Goal: Task Accomplishment & Management: Use online tool/utility

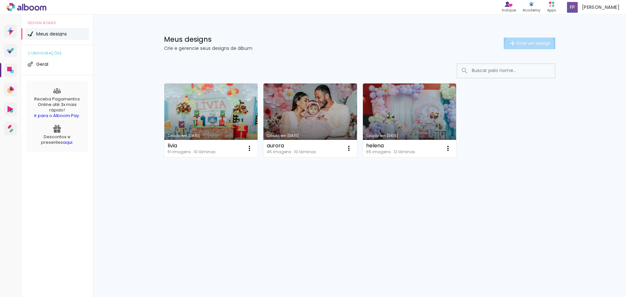
click at [528, 47] on paper-button "Criar um design" at bounding box center [530, 44] width 52 height 12
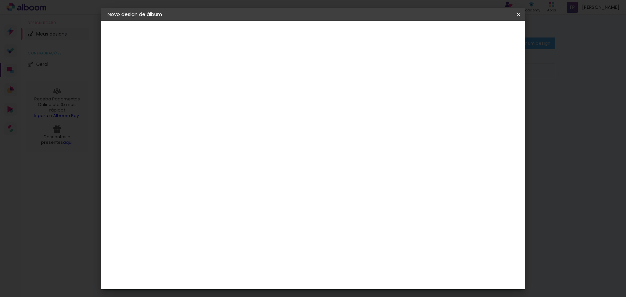
click at [217, 94] on paper-input-container "Título do álbum" at bounding box center [214, 88] width 5 height 17
click at [214, 86] on input at bounding box center [214, 88] width 0 height 10
type input "e"
type input "[PERSON_NAME]"
type paper-input "[PERSON_NAME]"
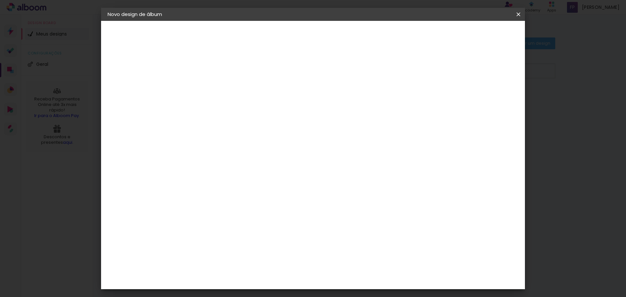
click at [281, 31] on paper-button "Avançar" at bounding box center [265, 34] width 32 height 11
click at [226, 123] on input at bounding box center [231, 124] width 66 height 8
type input "s"
type input "dr"
type paper-input "dr"
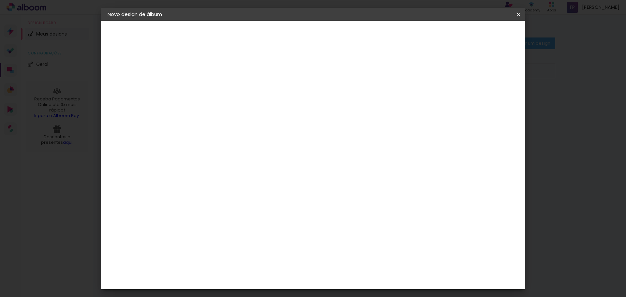
click at [244, 147] on div "DreambooksPro" at bounding box center [231, 147] width 42 height 5
click at [257, 97] on paper-input-container "País de atuação Brasil" at bounding box center [226, 104] width 61 height 15
click at [249, 106] on input "[GEOGRAPHIC_DATA]" at bounding box center [223, 104] width 51 height 8
click at [252, 149] on div "DreambooksPro" at bounding box center [231, 147] width 42 height 5
click at [0, 0] on slot "Avançar" at bounding box center [0, 0] width 0 height 0
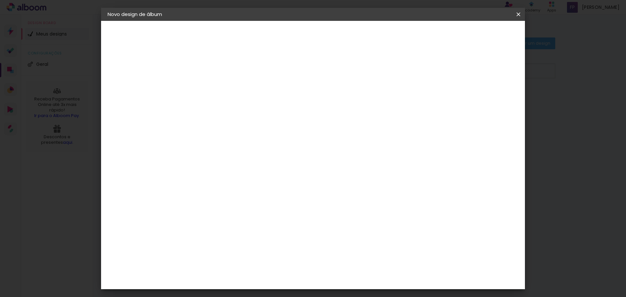
click at [250, 114] on paper-input-container "Linha" at bounding box center [231, 114] width 38 height 17
click at [0, 0] on slot "Réplica Pequena" at bounding box center [0, 0] width 0 height 0
type input "Réplica Pequena"
click at [258, 229] on span "15 × 15" at bounding box center [243, 235] width 30 height 13
click at [0, 0] on slot "Avançar" at bounding box center [0, 0] width 0 height 0
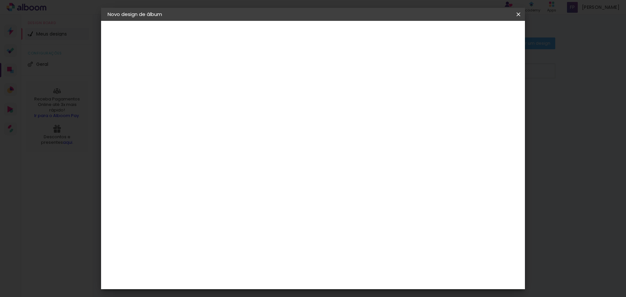
click at [478, 33] on span "Iniciar design" at bounding box center [463, 34] width 30 height 5
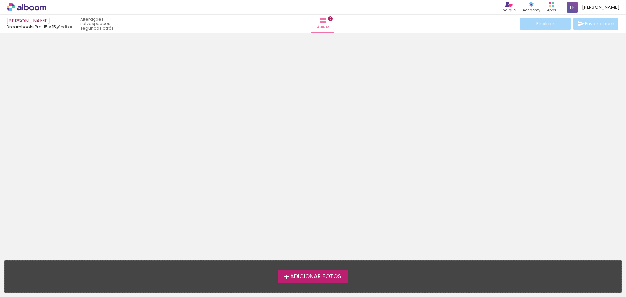
drag, startPoint x: 309, startPoint y: 280, endPoint x: 156, endPoint y: 0, distance: 318.5
click at [172, 160] on quentale-workspace at bounding box center [313, 148] width 626 height 297
click at [306, 276] on span "Adicionar Fotos" at bounding box center [315, 277] width 51 height 6
click at [0, 0] on input "file" at bounding box center [0, 0] width 0 height 0
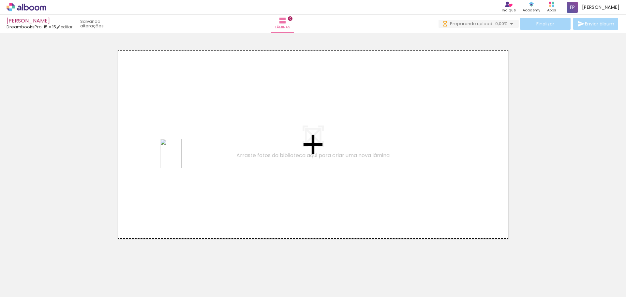
drag, startPoint x: 138, startPoint y: 284, endPoint x: 180, endPoint y: 159, distance: 132.6
click at [180, 159] on quentale-workspace at bounding box center [313, 148] width 626 height 297
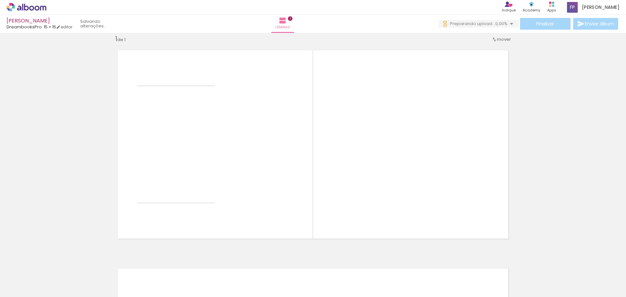
scroll to position [8, 0]
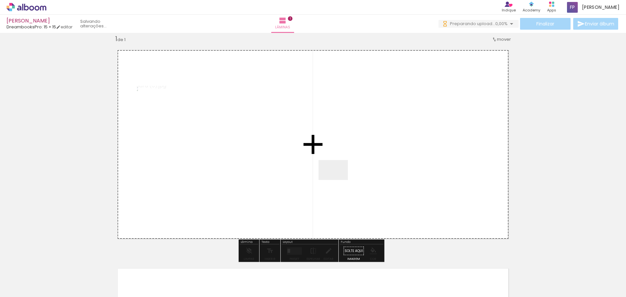
drag, startPoint x: 335, startPoint y: 182, endPoint x: 328, endPoint y: 159, distance: 24.2
click at [328, 159] on quentale-workspace at bounding box center [313, 148] width 626 height 297
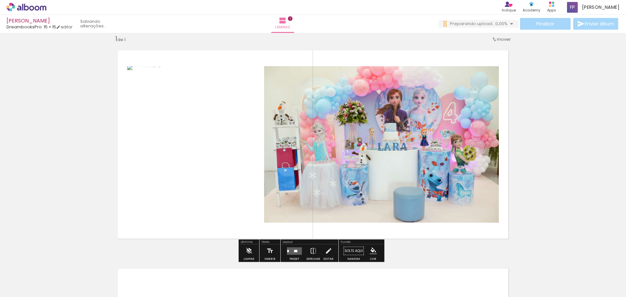
click at [294, 250] on div at bounding box center [295, 251] width 3 height 2
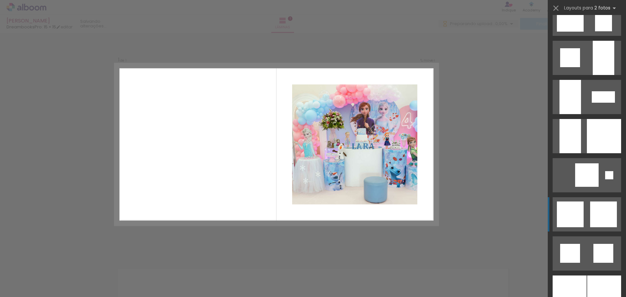
scroll to position [718, 0]
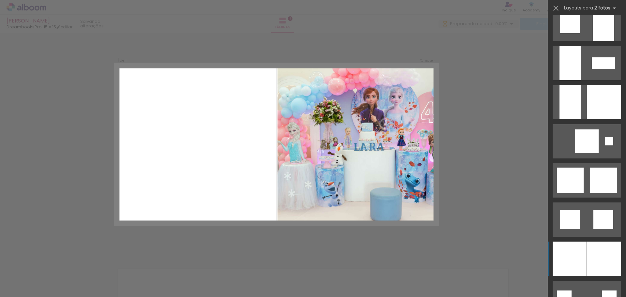
click at [593, 251] on div at bounding box center [604, 259] width 34 height 34
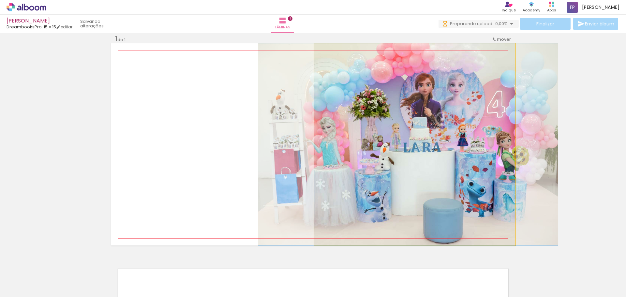
drag, startPoint x: 467, startPoint y: 169, endPoint x: 460, endPoint y: 173, distance: 7.9
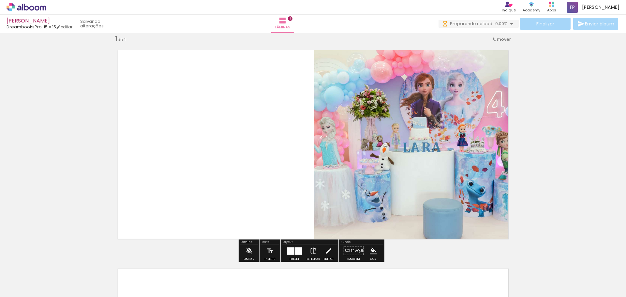
click at [288, 249] on div at bounding box center [290, 251] width 7 height 8
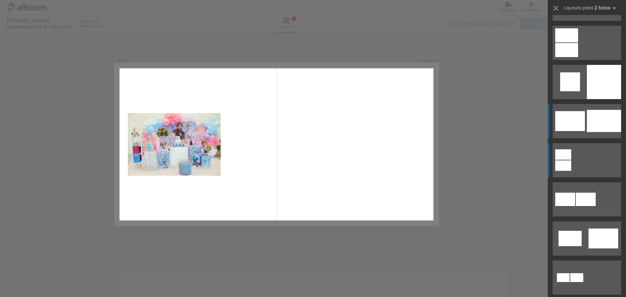
scroll to position [1227, 0]
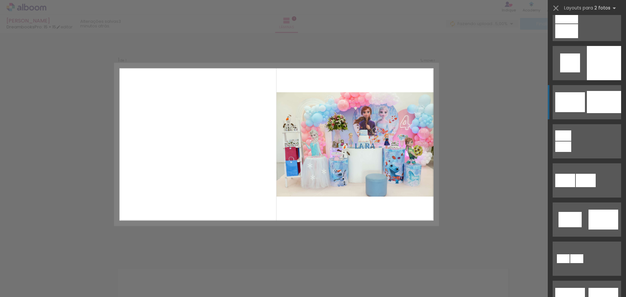
click at [597, 94] on div at bounding box center [604, 102] width 34 height 22
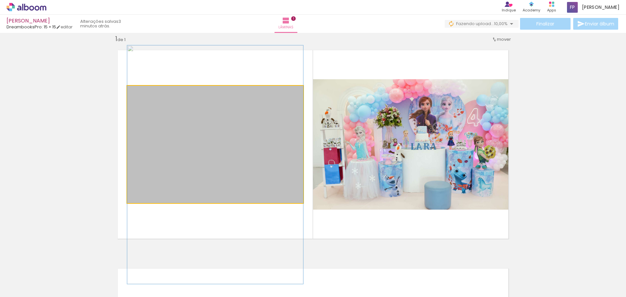
drag, startPoint x: 260, startPoint y: 164, endPoint x: 260, endPoint y: 185, distance: 20.2
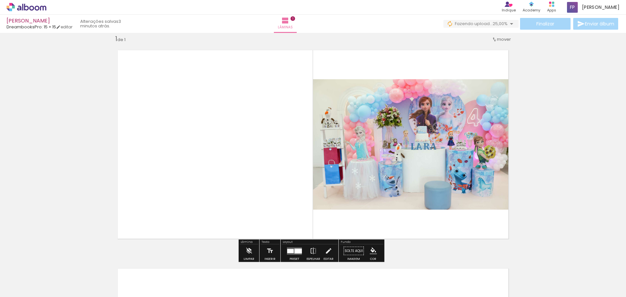
drag, startPoint x: 291, startPoint y: 252, endPoint x: 349, endPoint y: 237, distance: 60.2
click at [291, 252] on div at bounding box center [290, 251] width 7 height 4
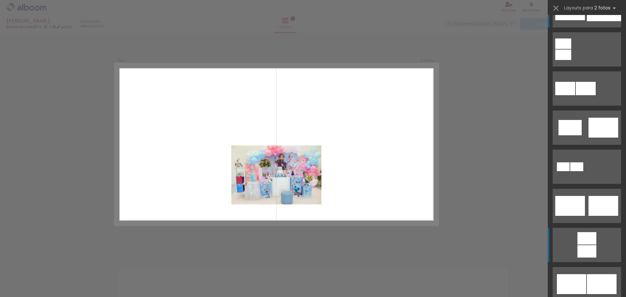
scroll to position [1357, 0]
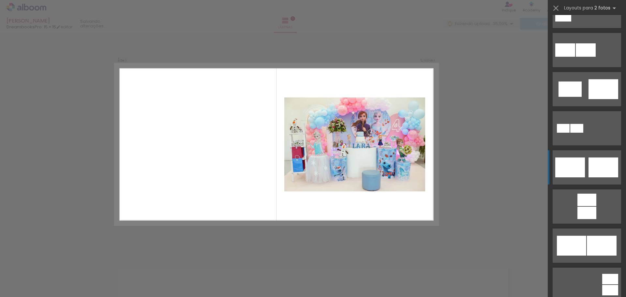
click at [592, 167] on div at bounding box center [604, 168] width 30 height 20
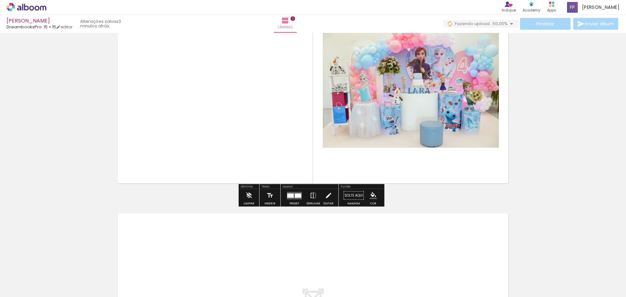
scroll to position [74, 0]
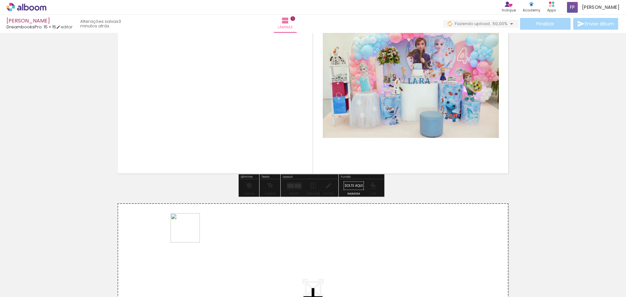
drag, startPoint x: 108, startPoint y: 278, endPoint x: 193, endPoint y: 232, distance: 96.9
click at [193, 232] on quentale-workspace at bounding box center [313, 148] width 626 height 297
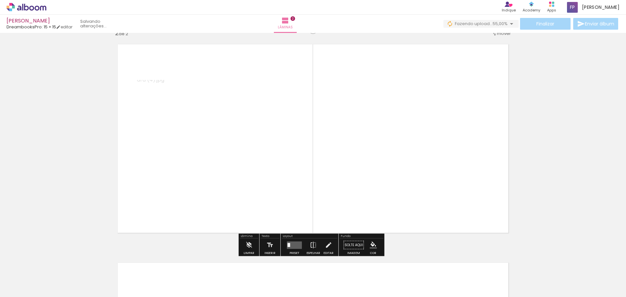
scroll to position [233, 0]
drag, startPoint x: 170, startPoint y: 279, endPoint x: 373, endPoint y: 197, distance: 218.8
click at [367, 167] on quentale-workspace at bounding box center [313, 148] width 626 height 297
click at [267, 246] on iron-icon at bounding box center [270, 244] width 7 height 13
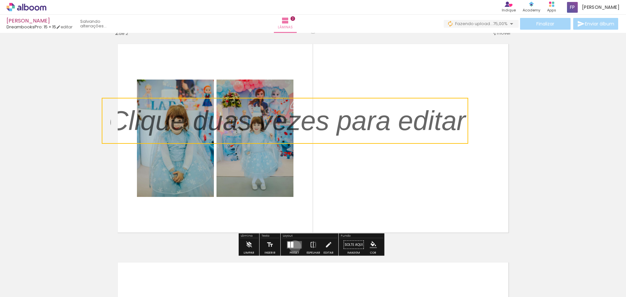
click at [295, 246] on quentale-layouter at bounding box center [294, 245] width 15 height 8
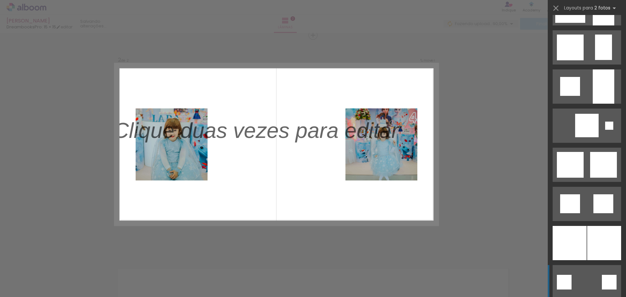
scroll to position [587, 0]
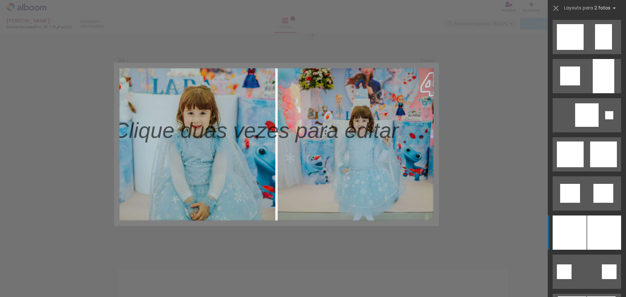
click at [588, 226] on div at bounding box center [604, 233] width 34 height 34
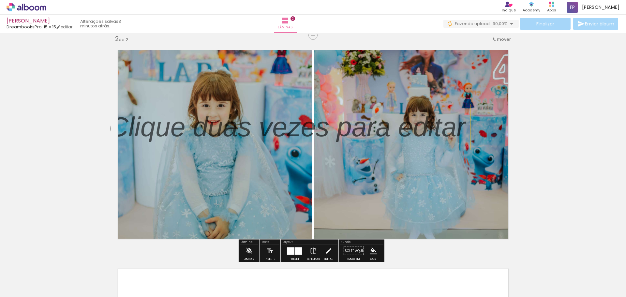
click at [325, 124] on p at bounding box center [292, 127] width 367 height 38
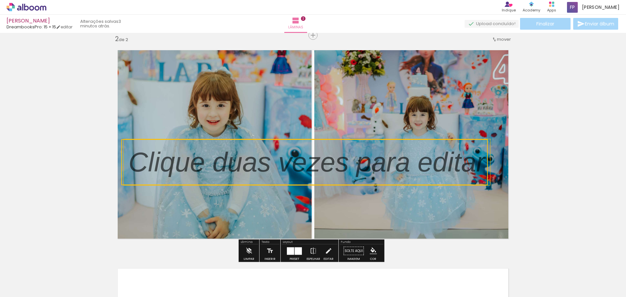
drag, startPoint x: 318, startPoint y: 122, endPoint x: 343, endPoint y: 153, distance: 39.8
click at [339, 159] on quentale-selection at bounding box center [304, 162] width 367 height 46
click at [403, 181] on quentale-selection at bounding box center [306, 164] width 367 height 46
type input "Sans Serif"
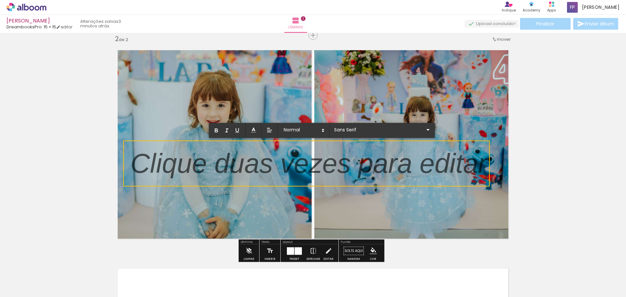
click at [404, 147] on div at bounding box center [308, 164] width 357 height 38
drag, startPoint x: 390, startPoint y: 174, endPoint x: 182, endPoint y: 162, distance: 208.8
click at [134, 175] on p at bounding box center [308, 167] width 357 height 38
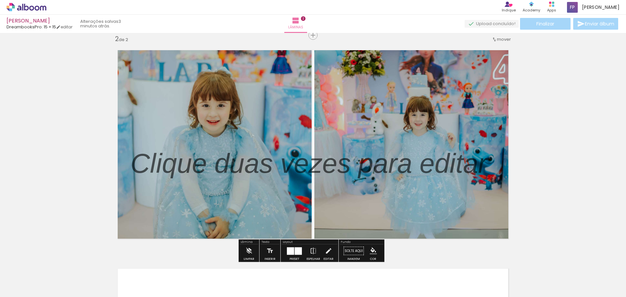
click at [294, 157] on p at bounding box center [313, 164] width 367 height 38
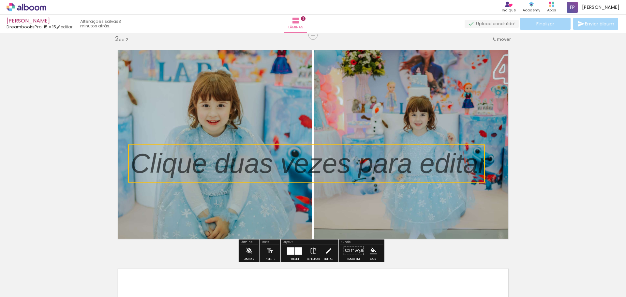
click at [294, 157] on quentale-selection at bounding box center [306, 164] width 357 height 38
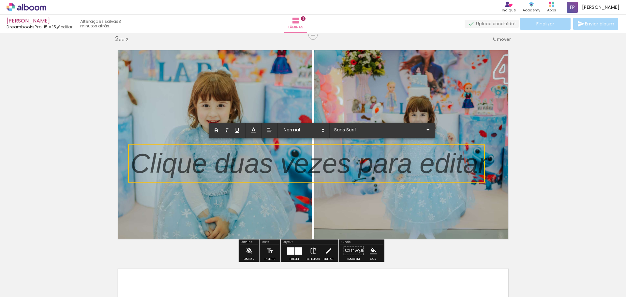
click at [294, 157] on p at bounding box center [308, 167] width 357 height 38
click at [295, 158] on p at bounding box center [308, 167] width 357 height 38
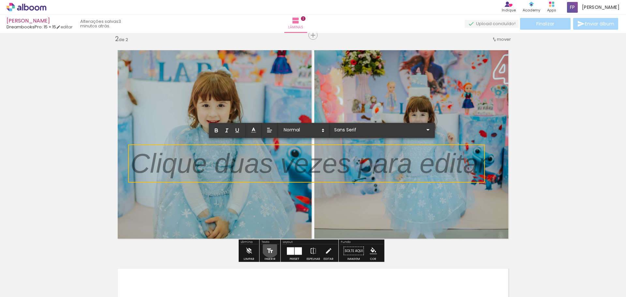
click at [270, 249] on iron-icon at bounding box center [270, 251] width 7 height 13
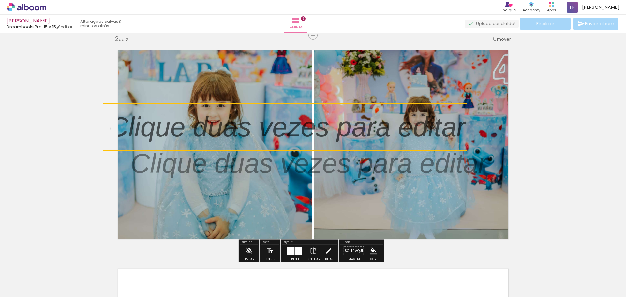
click at [270, 249] on iron-icon at bounding box center [270, 251] width 7 height 13
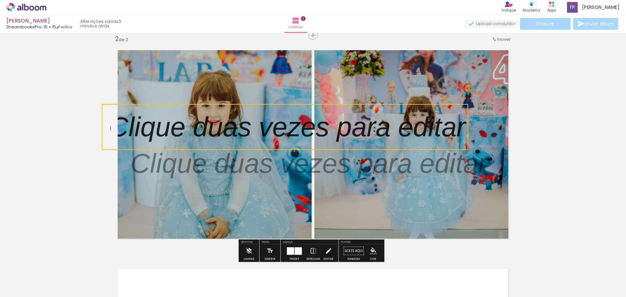
click at [380, 118] on quentale-selection at bounding box center [285, 127] width 367 height 46
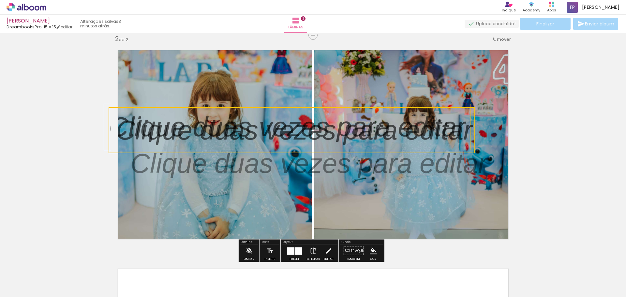
drag, startPoint x: 371, startPoint y: 121, endPoint x: 103, endPoint y: 123, distance: 267.8
click at [100, 124] on div "Inserir lâmina 1 de 2 Inserir lâmina 2 de 2" at bounding box center [313, 136] width 626 height 656
drag, startPoint x: 141, startPoint y: 131, endPoint x: 346, endPoint y: 115, distance: 206.2
click at [346, 115] on quentale-selection at bounding box center [292, 130] width 367 height 46
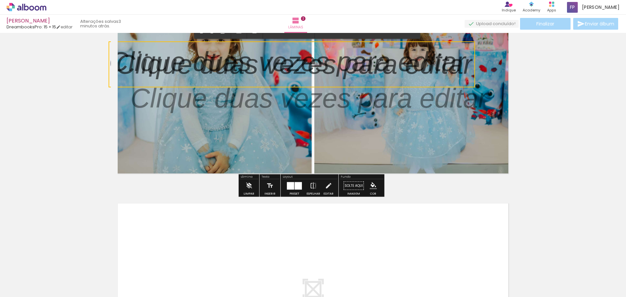
scroll to position [260, 0]
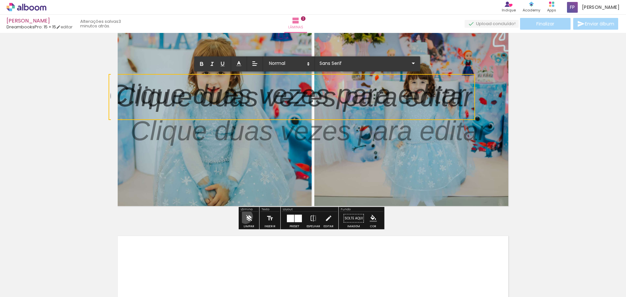
click at [246, 217] on iron-icon at bounding box center [248, 218] width 7 height 13
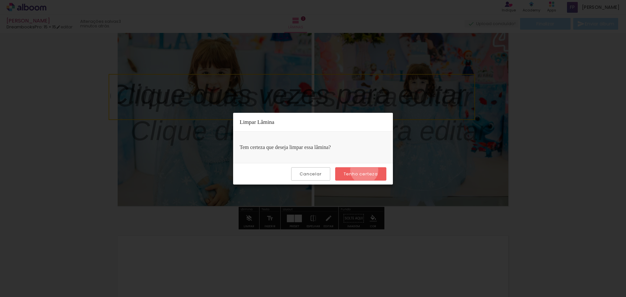
click at [365, 171] on paper-button "Tenho certeza" at bounding box center [360, 173] width 51 height 13
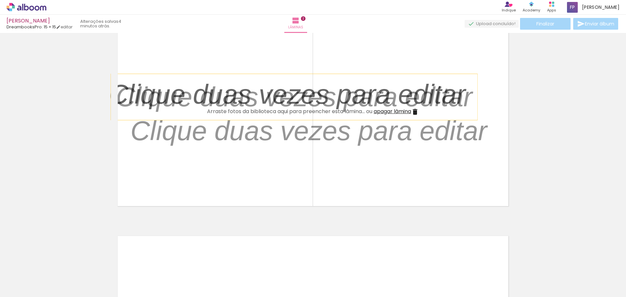
click at [295, 102] on p at bounding box center [299, 97] width 367 height 38
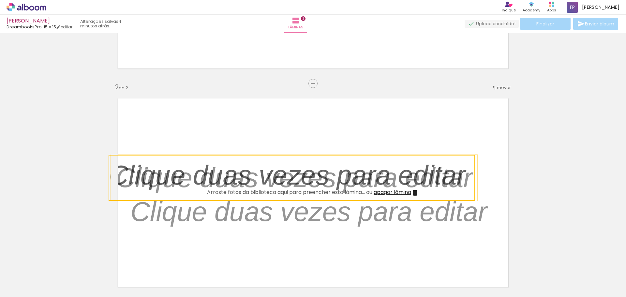
scroll to position [162, 0]
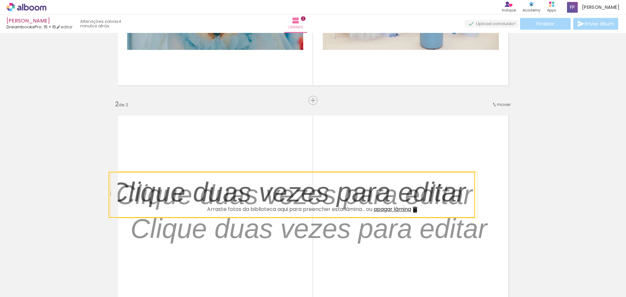
click at [416, 212] on quentale-selection at bounding box center [292, 195] width 367 height 46
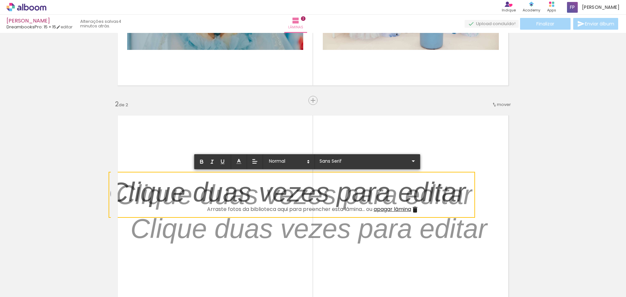
click at [413, 210] on p at bounding box center [294, 199] width 357 height 38
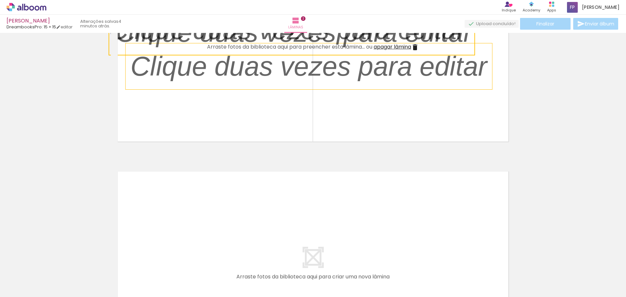
scroll to position [325, 0]
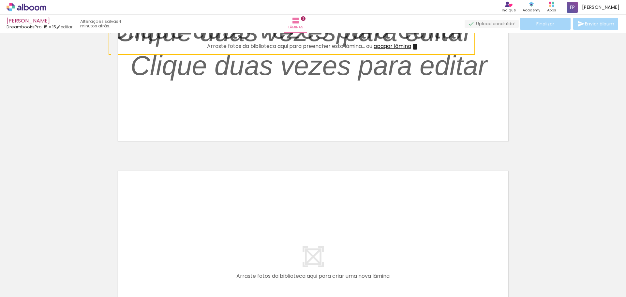
drag, startPoint x: 428, startPoint y: 55, endPoint x: 341, endPoint y: 90, distance: 94.1
click at [333, 117] on album-spread "2 de 2" at bounding box center [313, 47] width 404 height 202
drag, startPoint x: 358, startPoint y: 69, endPoint x: 250, endPoint y: 110, distance: 116.0
click at [234, 111] on album-spread "2 de 2" at bounding box center [313, 47] width 404 height 202
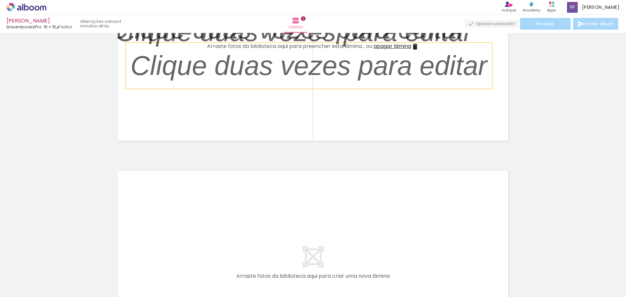
click at [320, 72] on p at bounding box center [313, 66] width 367 height 38
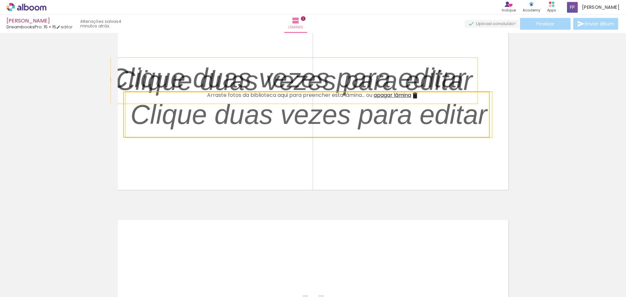
scroll to position [227, 0]
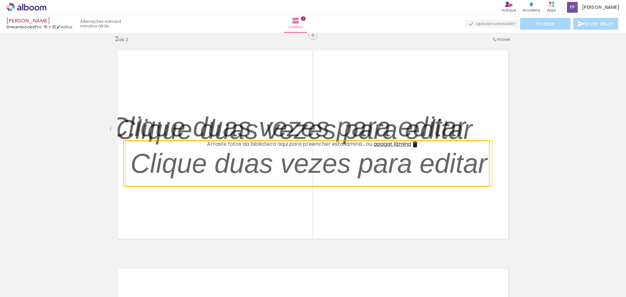
click at [329, 144] on quentale-selection at bounding box center [306, 164] width 367 height 46
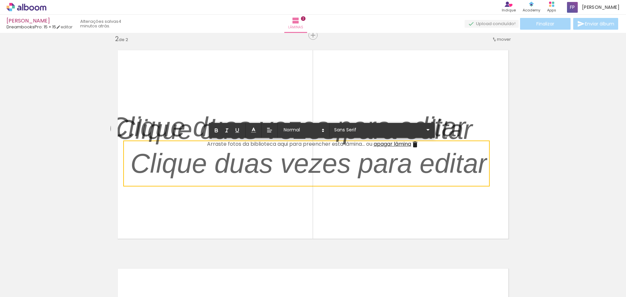
click at [329, 144] on p at bounding box center [299, 130] width 367 height 38
click at [329, 144] on quentale-selection at bounding box center [306, 164] width 367 height 46
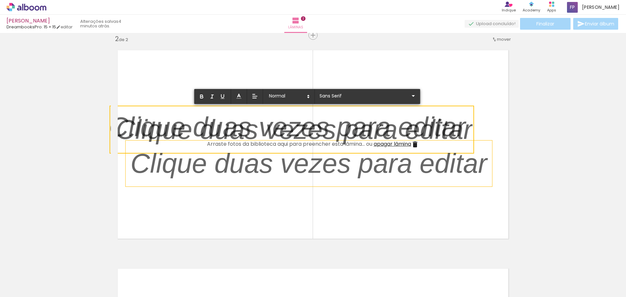
click at [363, 116] on p at bounding box center [294, 133] width 357 height 38
click at [353, 168] on p at bounding box center [313, 164] width 367 height 38
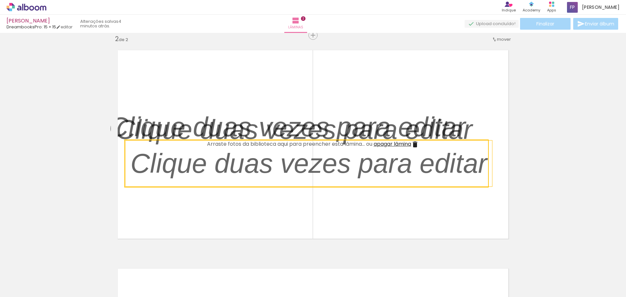
click at [353, 168] on quentale-selection at bounding box center [306, 164] width 365 height 48
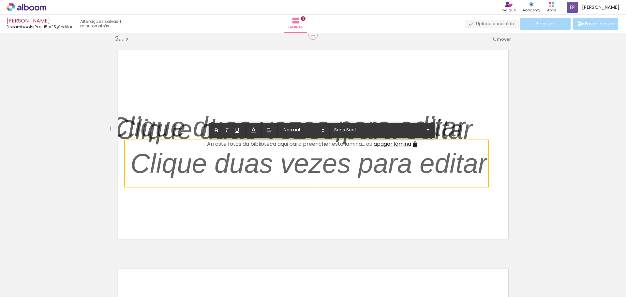
click at [353, 168] on p at bounding box center [308, 167] width 357 height 38
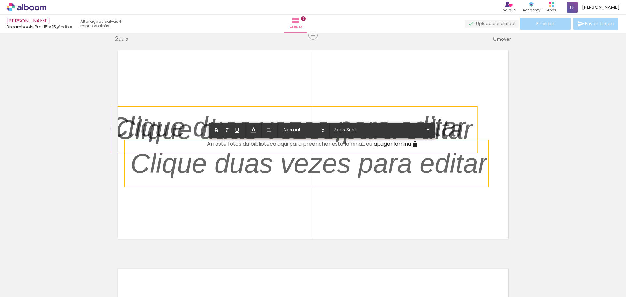
click at [416, 144] on p at bounding box center [299, 130] width 367 height 38
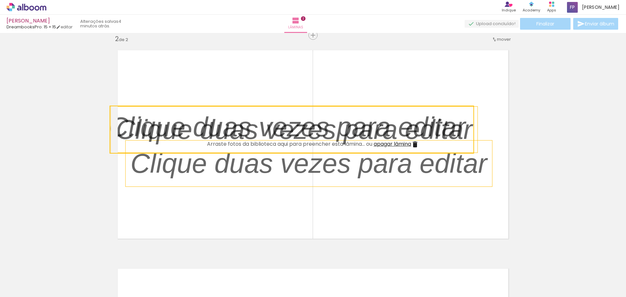
click at [451, 89] on quentale-layouter at bounding box center [313, 144] width 404 height 202
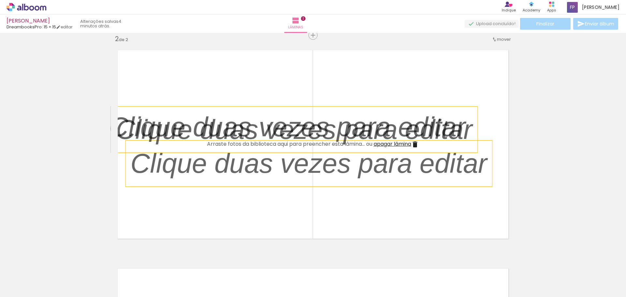
click at [505, 37] on span "mover" at bounding box center [504, 39] width 14 height 6
click at [480, 37] on span "antes da" at bounding box center [474, 38] width 19 height 11
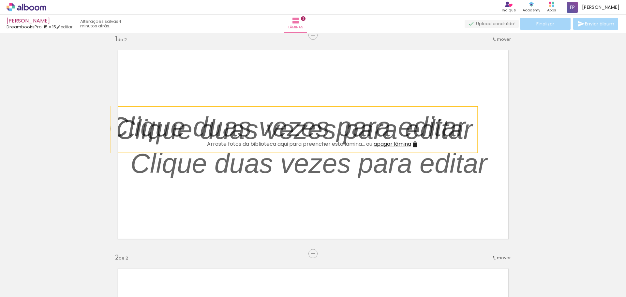
scroll to position [3, 0]
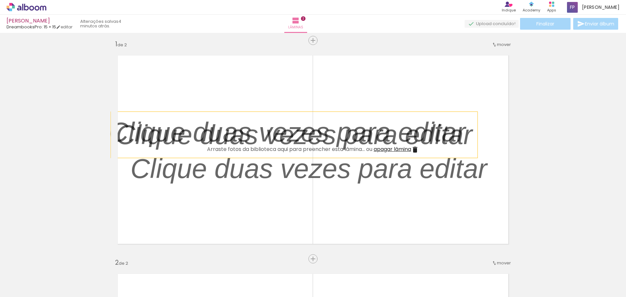
click at [414, 148] on p at bounding box center [299, 135] width 367 height 38
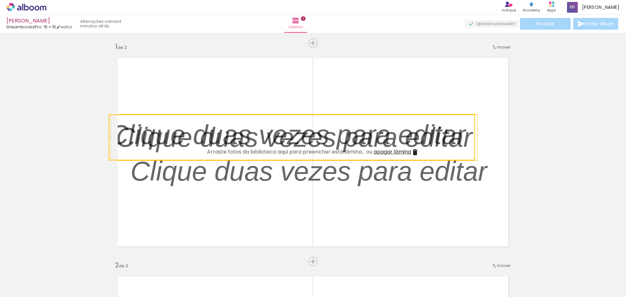
scroll to position [0, 0]
click at [246, 202] on quentale-layouter at bounding box center [313, 153] width 404 height 202
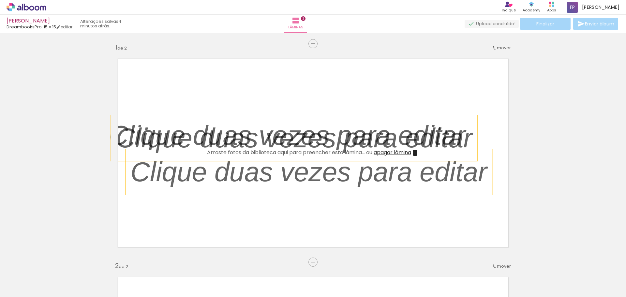
click at [256, 170] on p at bounding box center [313, 172] width 367 height 38
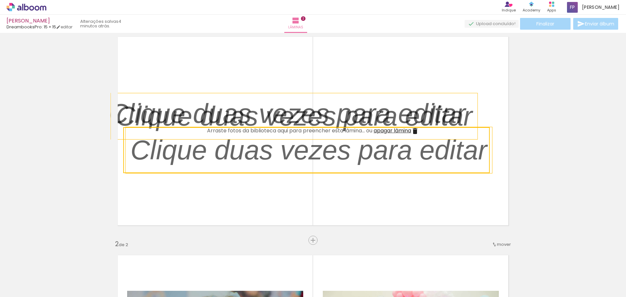
scroll to position [65, 0]
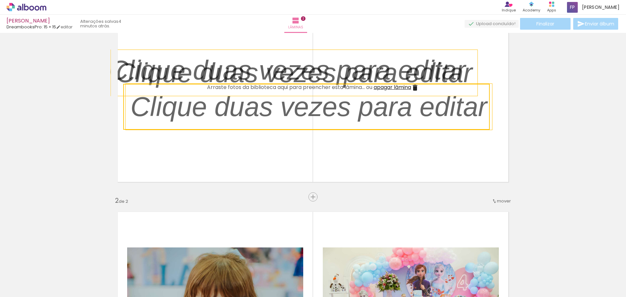
drag, startPoint x: 281, startPoint y: 105, endPoint x: 240, endPoint y: 119, distance: 43.5
click at [240, 119] on quentale-selection at bounding box center [306, 107] width 367 height 46
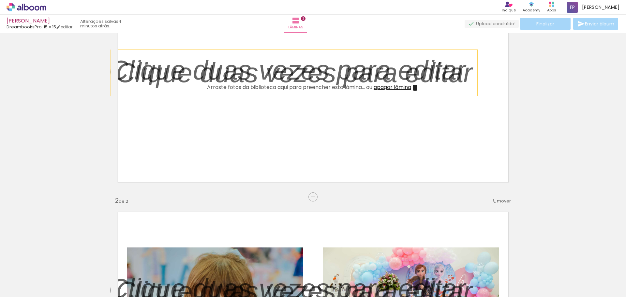
drag, startPoint x: 240, startPoint y: 119, endPoint x: 431, endPoint y: -42, distance: 249.8
click at [431, 0] on html "link( href="../../bower_components/polymer/polymer.html" rel="import" ) picture…" at bounding box center [313, 148] width 626 height 297
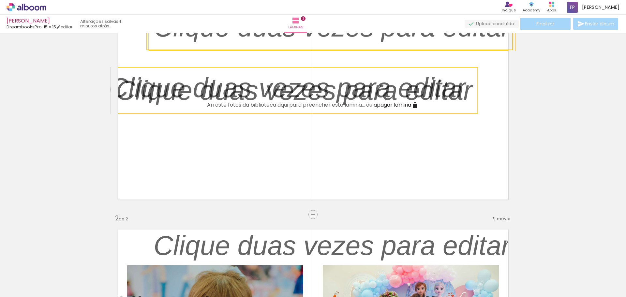
scroll to position [0, 0]
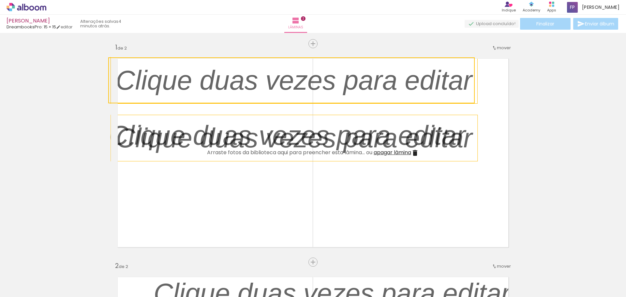
drag, startPoint x: 300, startPoint y: 80, endPoint x: 229, endPoint y: 103, distance: 74.7
click at [228, 103] on quentale-selection at bounding box center [291, 80] width 367 height 46
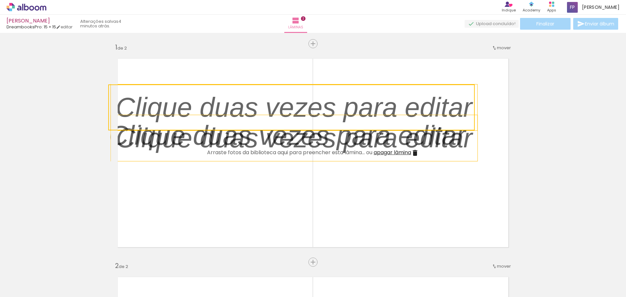
click at [226, 117] on quentale-selection at bounding box center [291, 107] width 367 height 46
click at [415, 150] on p at bounding box center [299, 138] width 367 height 38
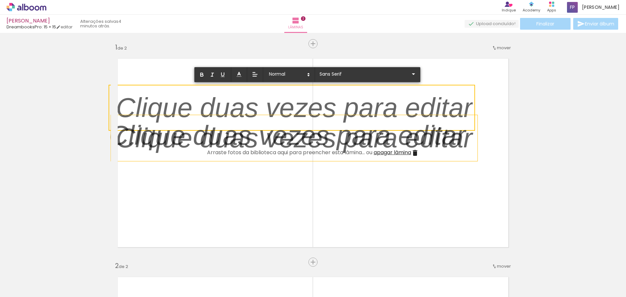
click at [412, 157] on p at bounding box center [299, 138] width 367 height 38
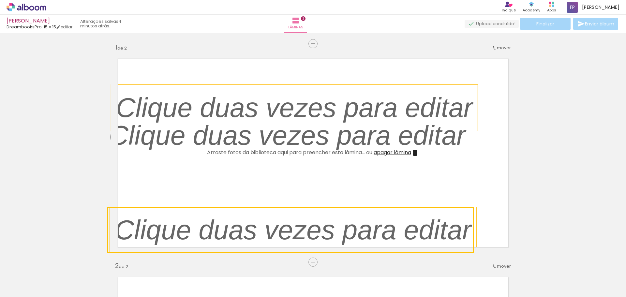
drag, startPoint x: 412, startPoint y: 140, endPoint x: 399, endPoint y: 220, distance: 80.9
click at [394, 262] on quentale-workspace at bounding box center [313, 148] width 626 height 297
drag, startPoint x: 429, startPoint y: 135, endPoint x: 404, endPoint y: 71, distance: 69.3
click at [404, 71] on album-spread "1 de 2" at bounding box center [313, 153] width 404 height 202
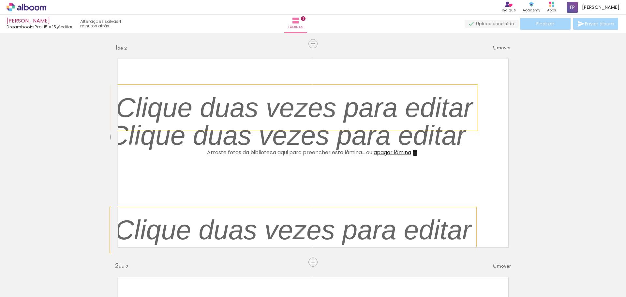
drag, startPoint x: 396, startPoint y: 123, endPoint x: 301, endPoint y: 114, distance: 95.0
click at [302, 114] on div at bounding box center [287, 136] width 367 height 46
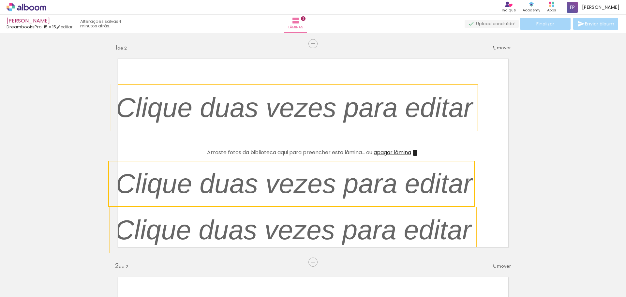
drag, startPoint x: 299, startPoint y: 131, endPoint x: 345, endPoint y: 194, distance: 78.4
click at [299, 207] on quentale-selection at bounding box center [291, 184] width 367 height 46
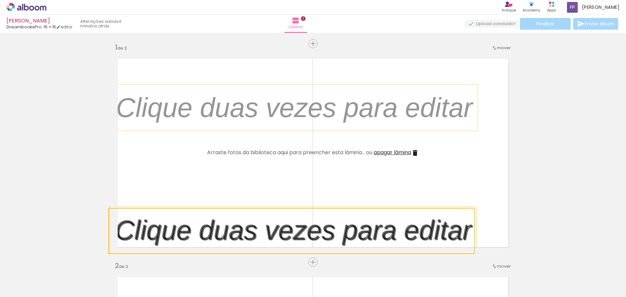
click at [414, 151] on iron-icon at bounding box center [415, 153] width 8 height 8
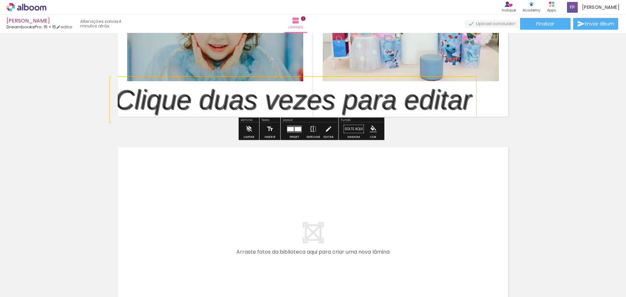
scroll to position [65, 0]
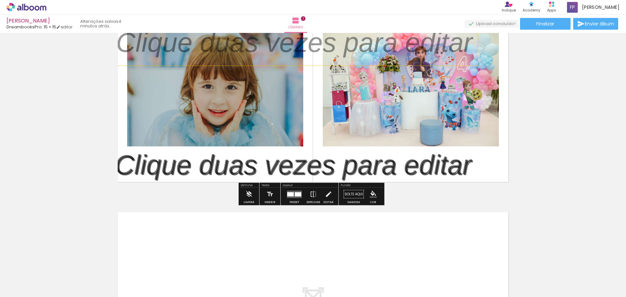
drag, startPoint x: 418, startPoint y: 160, endPoint x: 419, endPoint y: 166, distance: 5.9
click at [419, 185] on div at bounding box center [293, 165] width 367 height 46
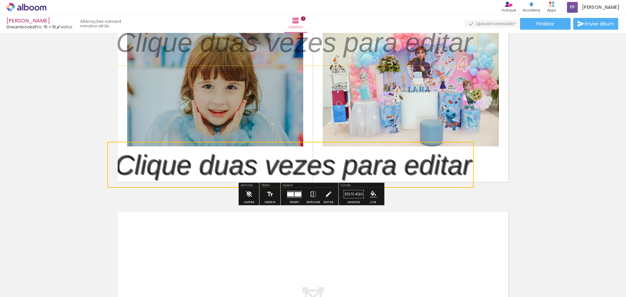
click at [249, 194] on iron-icon at bounding box center [248, 194] width 7 height 13
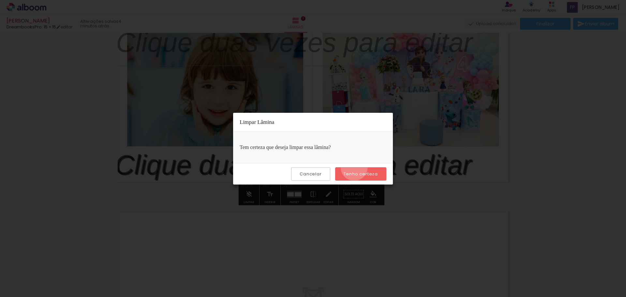
click at [355, 167] on paper-button "Tenho certeza" at bounding box center [360, 173] width 51 height 13
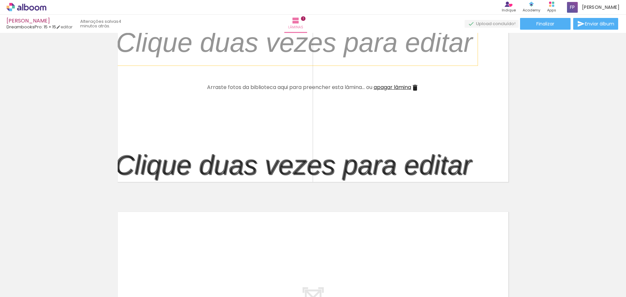
drag, startPoint x: 379, startPoint y: 160, endPoint x: 394, endPoint y: 168, distance: 16.8
click at [391, 168] on p at bounding box center [298, 165] width 367 height 38
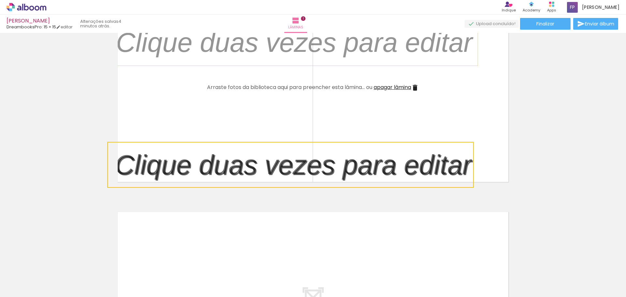
click at [414, 86] on iron-icon at bounding box center [415, 88] width 8 height 8
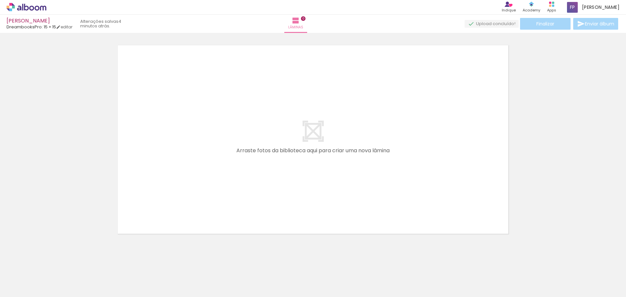
scroll to position [21, 0]
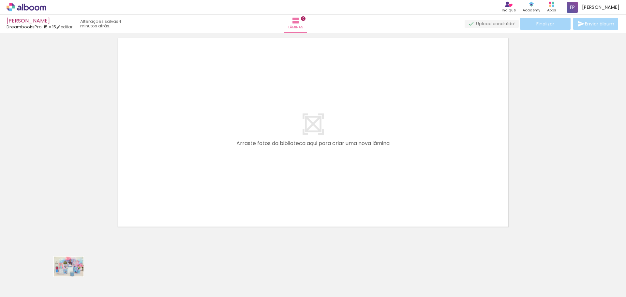
click at [70, 283] on div at bounding box center [65, 275] width 32 height 22
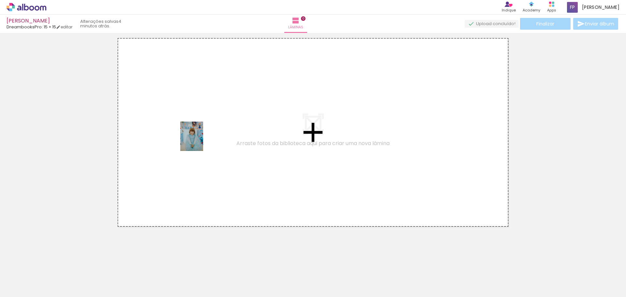
drag, startPoint x: 103, startPoint y: 286, endPoint x: 200, endPoint y: 141, distance: 174.7
click at [200, 141] on quentale-workspace at bounding box center [313, 148] width 626 height 297
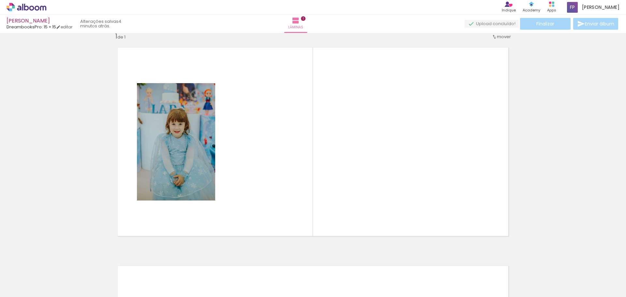
scroll to position [8, 0]
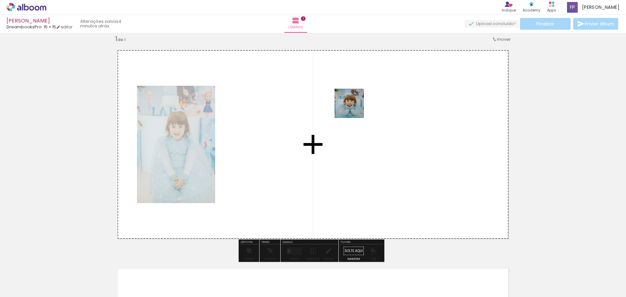
drag, startPoint x: 142, startPoint y: 271, endPoint x: 336, endPoint y: 137, distance: 235.6
click at [330, 129] on quentale-workspace at bounding box center [313, 148] width 626 height 297
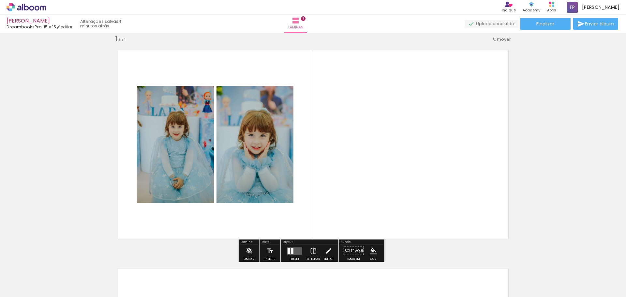
click at [288, 251] on div at bounding box center [289, 251] width 3 height 6
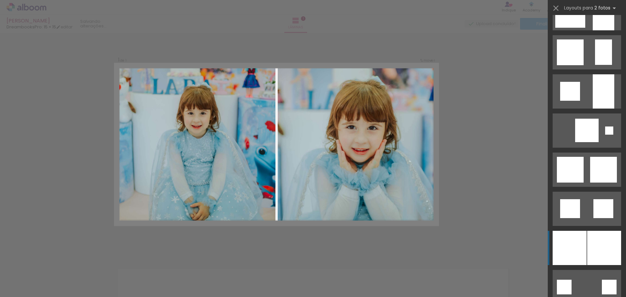
scroll to position [587, 0]
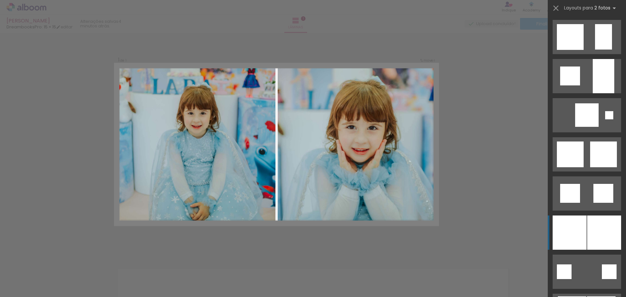
click at [587, 235] on div at bounding box center [604, 233] width 34 height 34
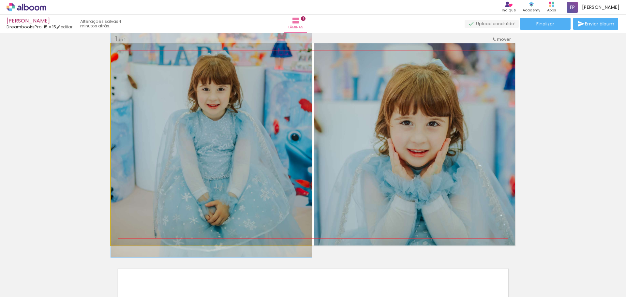
drag, startPoint x: 239, startPoint y: 190, endPoint x: 254, endPoint y: 198, distance: 17.1
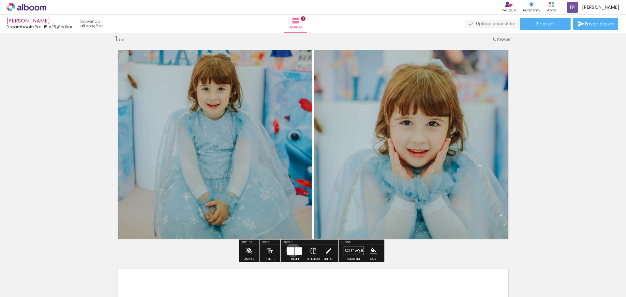
click at [292, 250] on div at bounding box center [290, 251] width 7 height 8
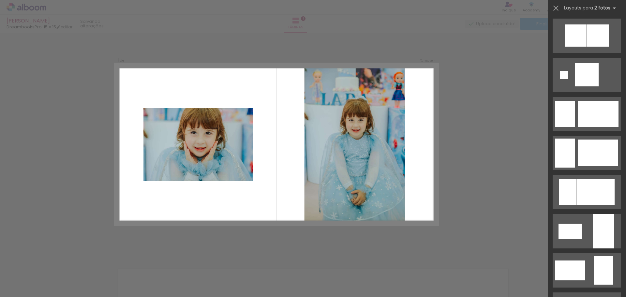
scroll to position [979, 0]
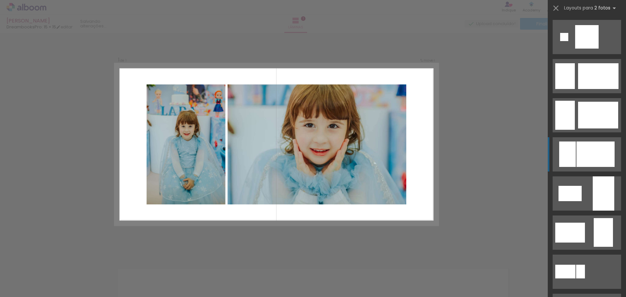
click at [597, 153] on div at bounding box center [596, 154] width 38 height 25
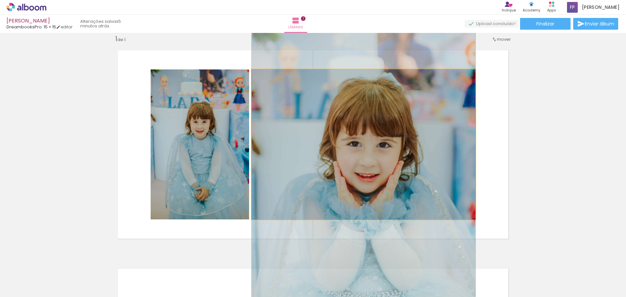
drag, startPoint x: 394, startPoint y: 139, endPoint x: 394, endPoint y: 162, distance: 23.5
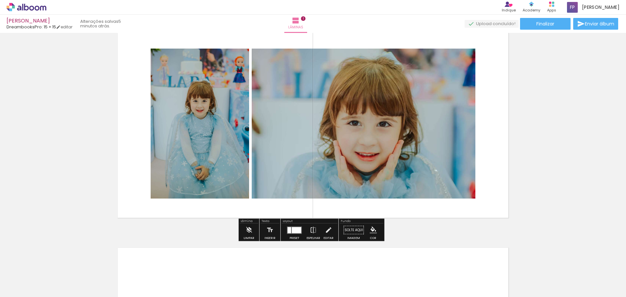
scroll to position [41, 0]
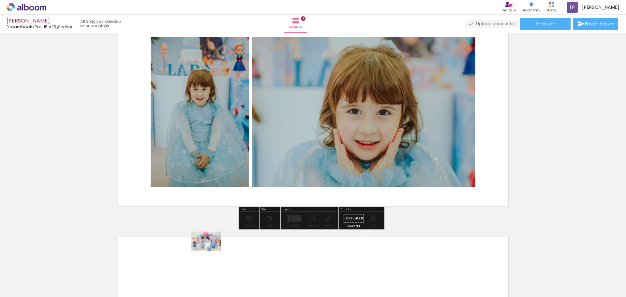
drag, startPoint x: 73, startPoint y: 274, endPoint x: 211, endPoint y: 251, distance: 139.5
click at [211, 251] on quentale-workspace at bounding box center [313, 148] width 626 height 297
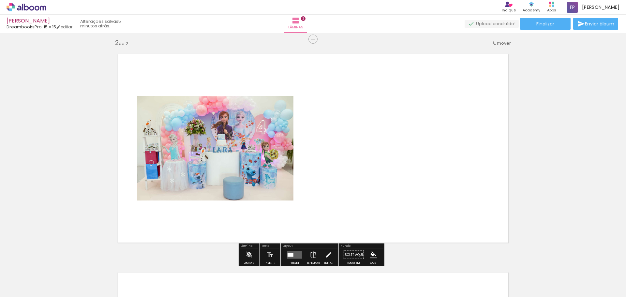
scroll to position [227, 0]
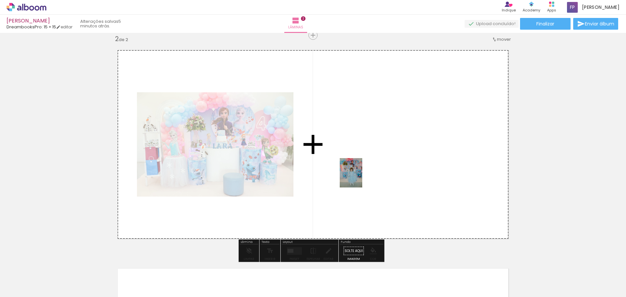
drag, startPoint x: 191, startPoint y: 274, endPoint x: 359, endPoint y: 178, distance: 193.6
click at [359, 178] on quentale-workspace at bounding box center [313, 148] width 626 height 297
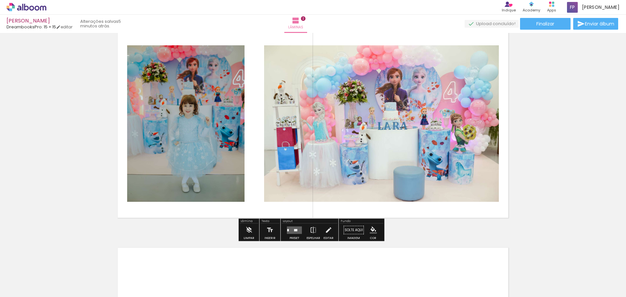
scroll to position [260, 0]
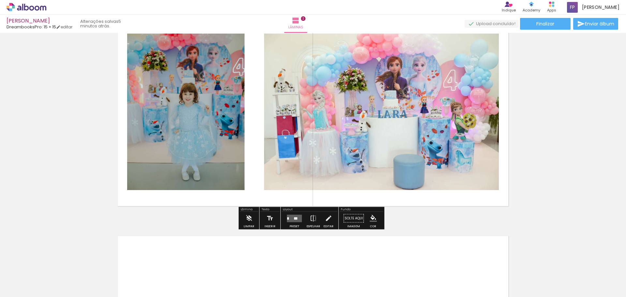
drag, startPoint x: 294, startPoint y: 221, endPoint x: 519, endPoint y: 182, distance: 228.3
click at [294, 221] on quentale-layouter at bounding box center [294, 219] width 15 height 8
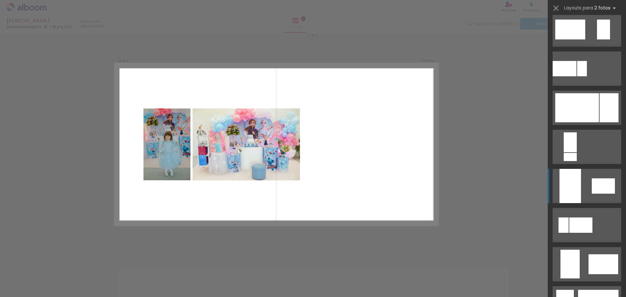
scroll to position [0, 0]
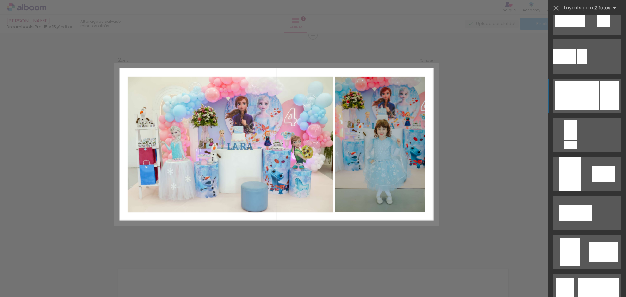
click at [590, 95] on div at bounding box center [578, 95] width 44 height 29
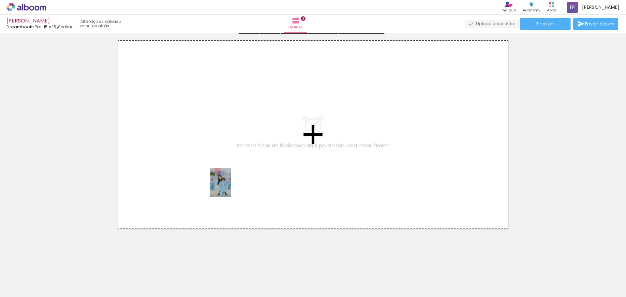
drag, startPoint x: 214, startPoint y: 263, endPoint x: 251, endPoint y: 269, distance: 37.3
click at [229, 188] on quentale-workspace at bounding box center [313, 148] width 626 height 297
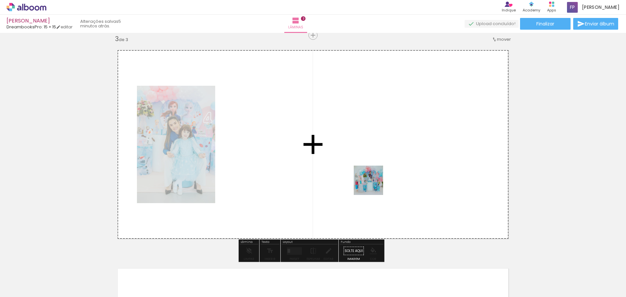
drag, startPoint x: 474, startPoint y: 281, endPoint x: 373, endPoint y: 183, distance: 140.3
click at [373, 183] on quentale-workspace at bounding box center [313, 148] width 626 height 297
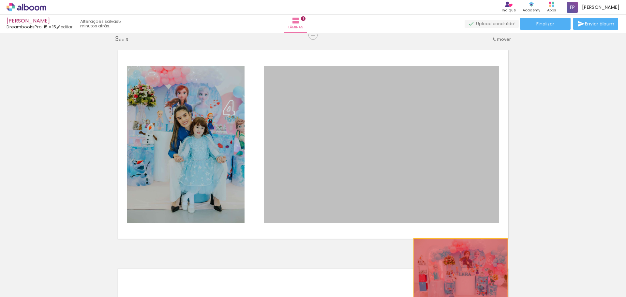
drag, startPoint x: 379, startPoint y: 143, endPoint x: 459, endPoint y: 273, distance: 153.0
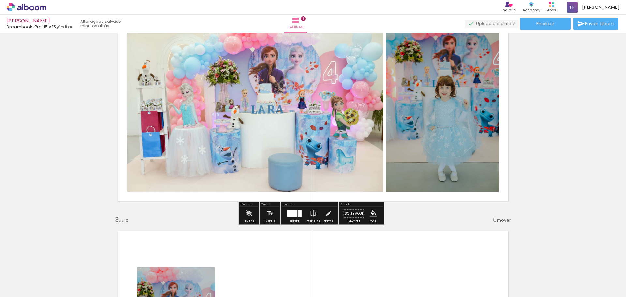
scroll to position [217, 0]
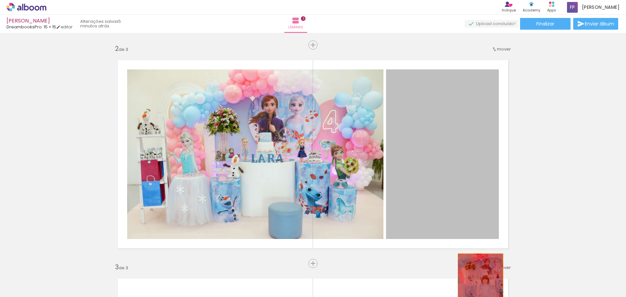
drag, startPoint x: 398, startPoint y: 154, endPoint x: 478, endPoint y: 284, distance: 152.8
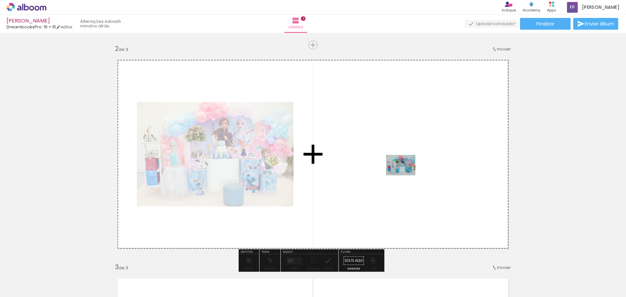
drag, startPoint x: 475, startPoint y: 283, endPoint x: 406, endPoint y: 175, distance: 129.2
click at [406, 175] on quentale-workspace at bounding box center [313, 148] width 626 height 297
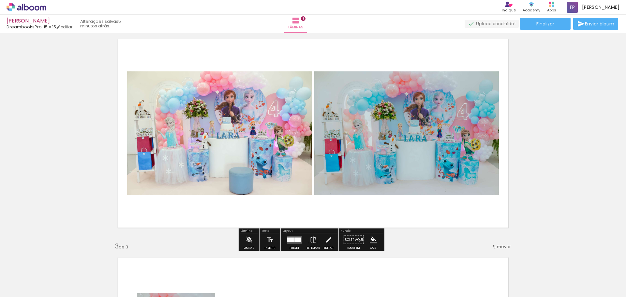
scroll to position [250, 0]
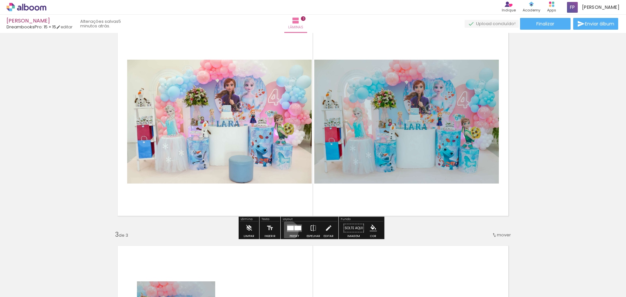
click at [287, 231] on quentale-layouter at bounding box center [294, 228] width 15 height 8
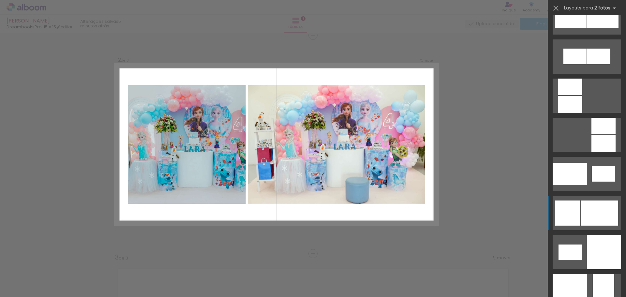
click at [587, 210] on div at bounding box center [600, 213] width 38 height 25
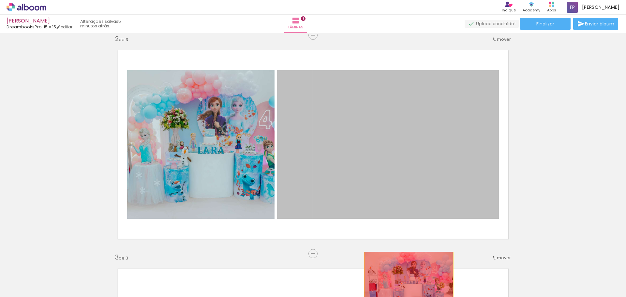
drag, startPoint x: 377, startPoint y: 161, endPoint x: 406, endPoint y: 282, distance: 124.8
click at [406, 282] on quentale-workspace at bounding box center [313, 148] width 626 height 297
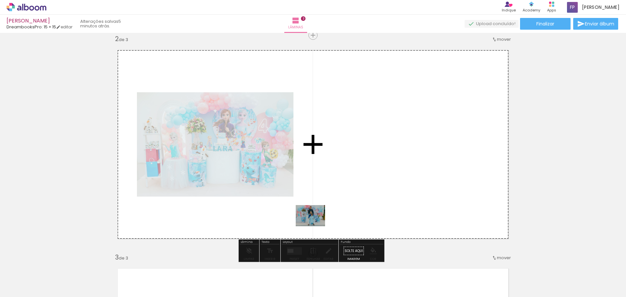
drag, startPoint x: 263, startPoint y: 250, endPoint x: 280, endPoint y: 277, distance: 32.3
click at [0, 0] on slot at bounding box center [0, 0] width 0 height 0
drag, startPoint x: 174, startPoint y: 277, endPoint x: 359, endPoint y: 158, distance: 219.8
click at [359, 158] on quentale-workspace at bounding box center [313, 148] width 626 height 297
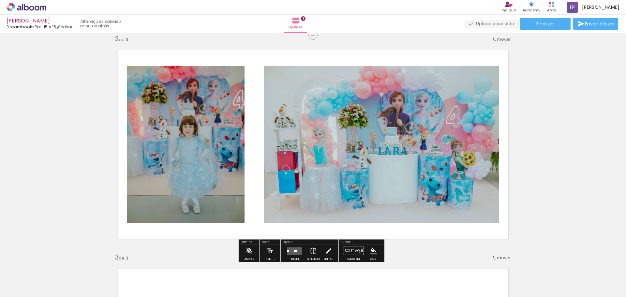
drag, startPoint x: 288, startPoint y: 251, endPoint x: 409, endPoint y: 218, distance: 125.4
click at [289, 251] on quentale-layouter at bounding box center [294, 251] width 15 height 8
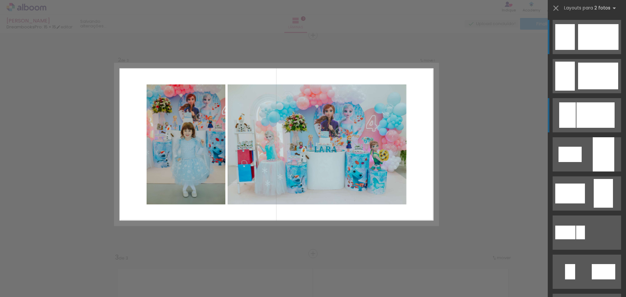
click at [599, 113] on div at bounding box center [596, 114] width 38 height 25
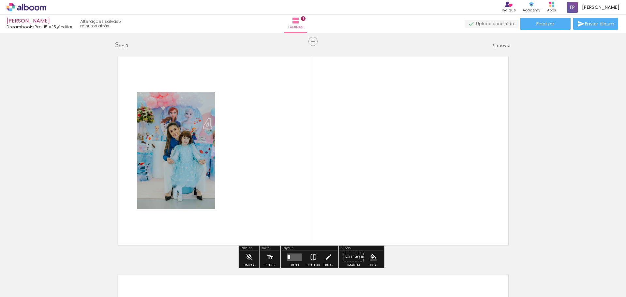
scroll to position [457, 0]
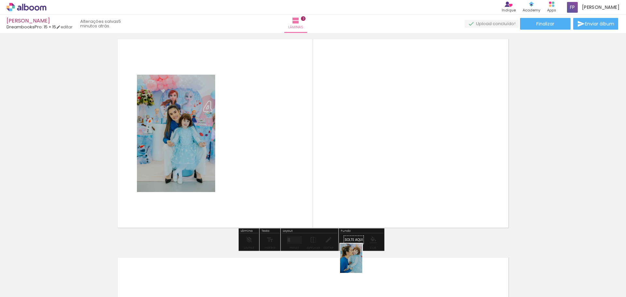
drag, startPoint x: 364, startPoint y: 275, endPoint x: 361, endPoint y: 264, distance: 11.7
click at [360, 264] on div at bounding box center [357, 275] width 24 height 32
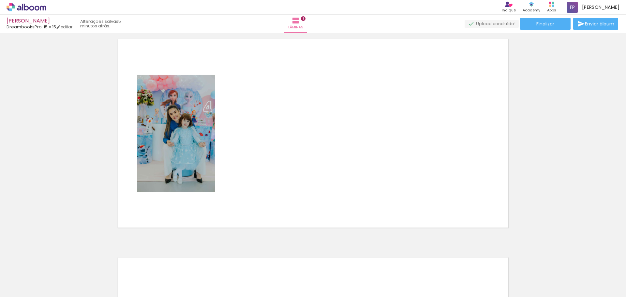
drag, startPoint x: 469, startPoint y: 283, endPoint x: 308, endPoint y: 248, distance: 165.3
click at [417, 185] on quentale-workspace at bounding box center [313, 148] width 626 height 297
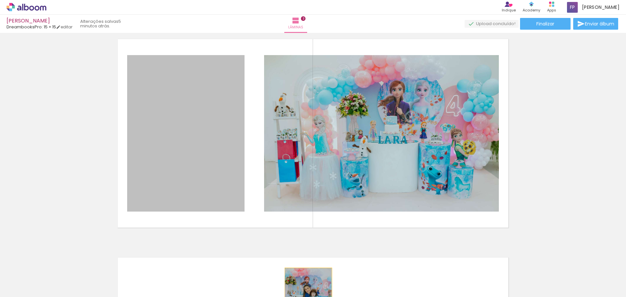
drag, startPoint x: 201, startPoint y: 177, endPoint x: 303, endPoint y: 288, distance: 150.1
click at [305, 289] on quentale-workspace at bounding box center [313, 148] width 626 height 297
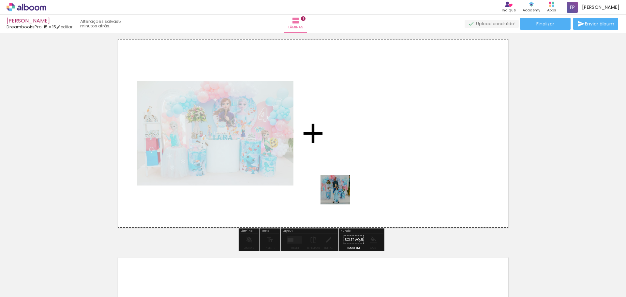
drag, startPoint x: 251, startPoint y: 280, endPoint x: 372, endPoint y: 155, distance: 174.4
click at [372, 155] on quentale-workspace at bounding box center [313, 148] width 626 height 297
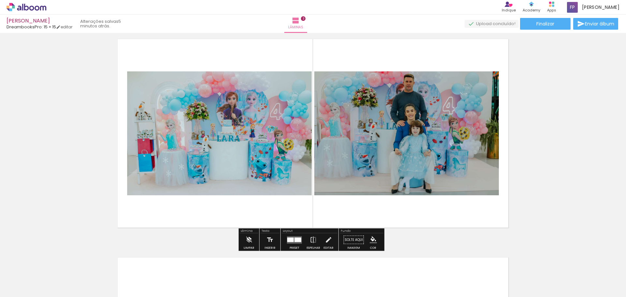
scroll to position [555, 0]
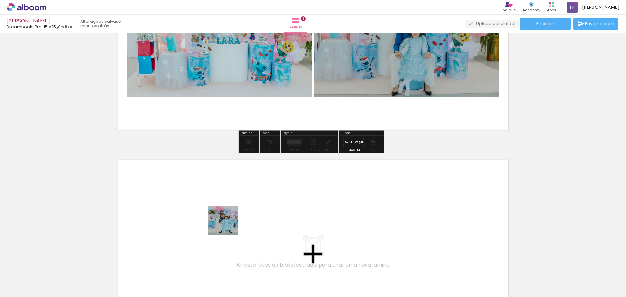
drag, startPoint x: 220, startPoint y: 282, endPoint x: 231, endPoint y: 221, distance: 61.6
click at [231, 221] on quentale-workspace at bounding box center [313, 148] width 626 height 297
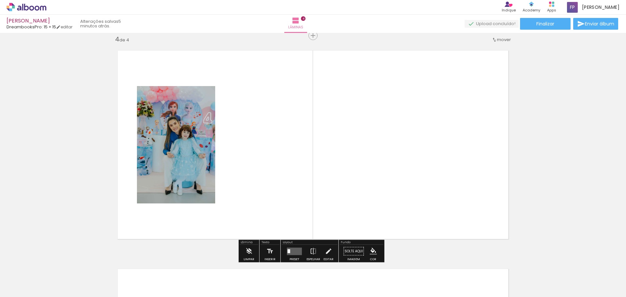
scroll to position [664, 0]
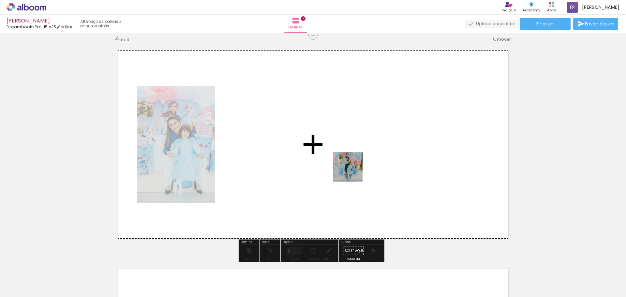
drag, startPoint x: 295, startPoint y: 279, endPoint x: 353, endPoint y: 172, distance: 121.7
click at [353, 172] on quentale-workspace at bounding box center [313, 148] width 626 height 297
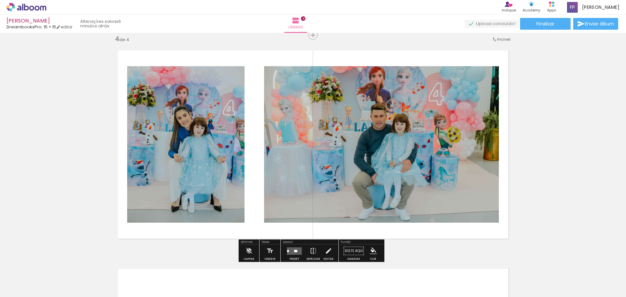
click at [292, 251] on quentale-layouter at bounding box center [294, 251] width 15 height 8
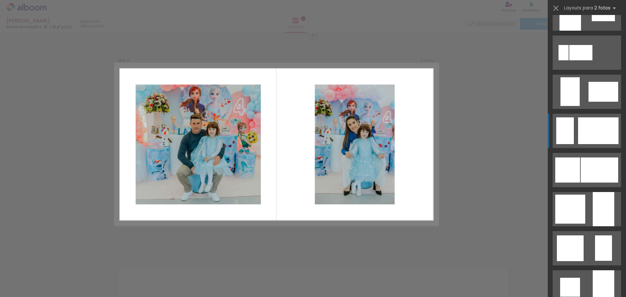
scroll to position [457, 0]
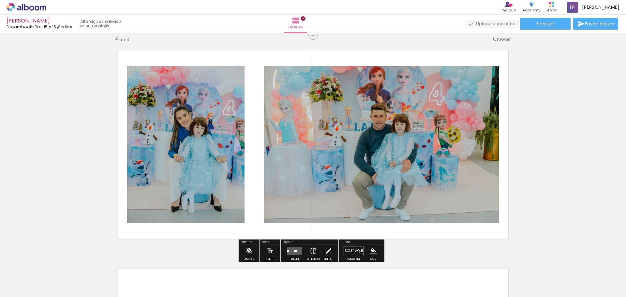
click at [461, 278] on div at bounding box center [467, 275] width 32 height 23
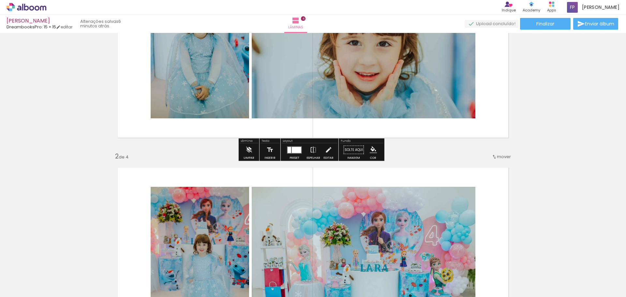
scroll to position [207, 0]
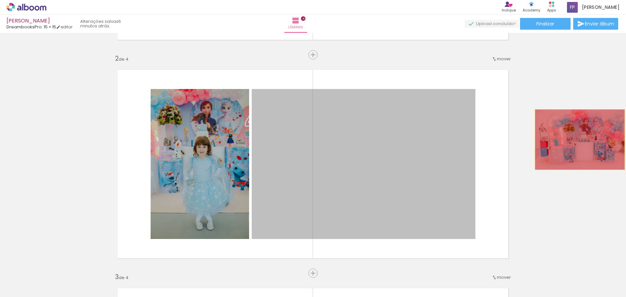
drag, startPoint x: 393, startPoint y: 169, endPoint x: 575, endPoint y: 140, distance: 184.3
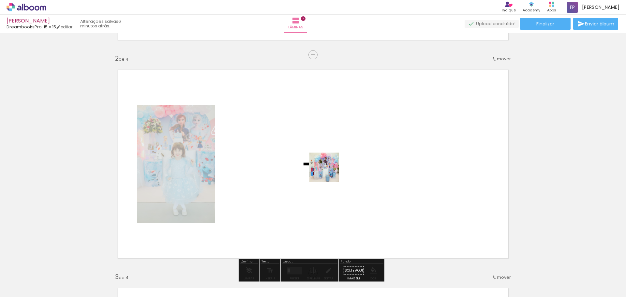
drag, startPoint x: 71, startPoint y: 278, endPoint x: 345, endPoint y: 158, distance: 299.0
click at [345, 158] on quentale-workspace at bounding box center [313, 148] width 626 height 297
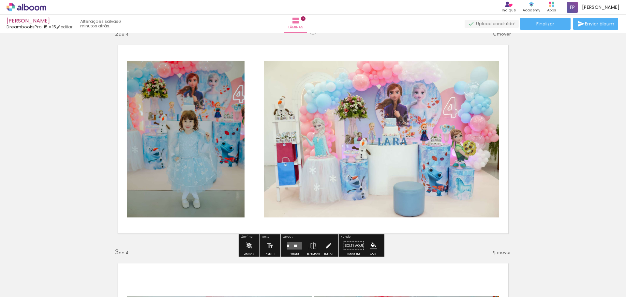
scroll to position [273, 0]
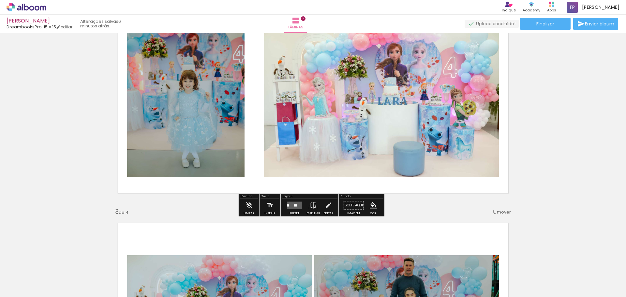
click at [287, 207] on quentale-layouter at bounding box center [294, 206] width 15 height 8
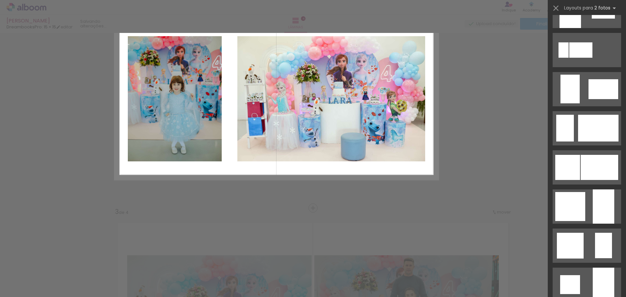
scroll to position [0, 0]
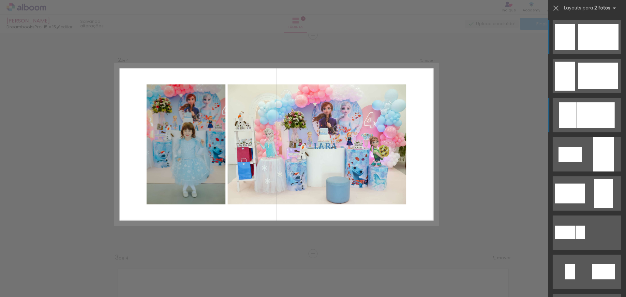
click at [583, 118] on div at bounding box center [596, 114] width 38 height 25
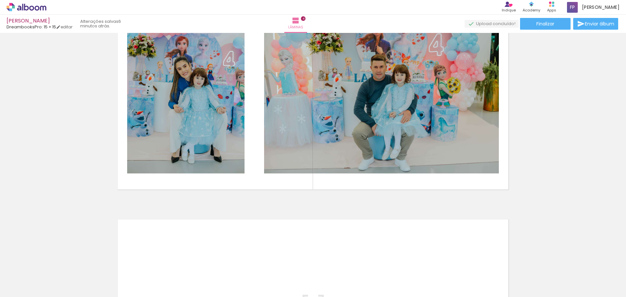
scroll to position [716, 0]
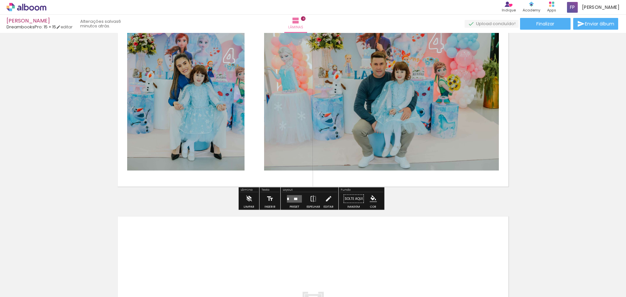
click at [288, 198] on quentale-layouter at bounding box center [294, 199] width 15 height 8
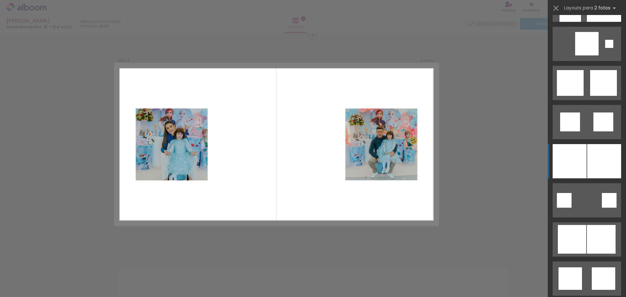
scroll to position [815, 0]
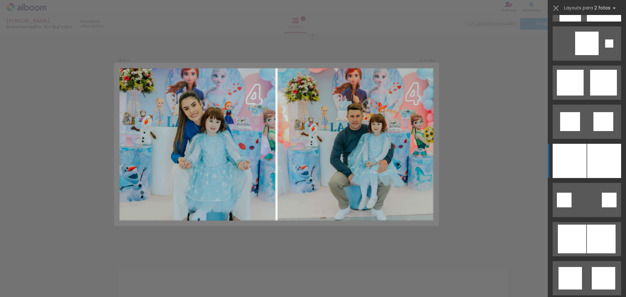
click at [581, 155] on div at bounding box center [570, 161] width 34 height 34
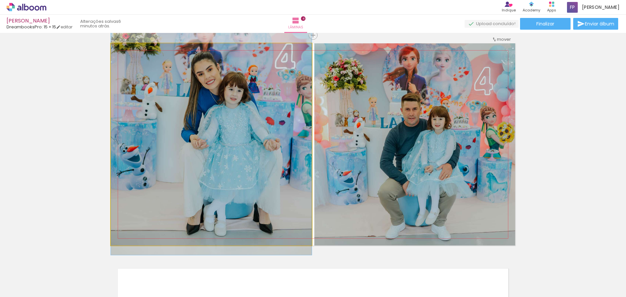
drag, startPoint x: 206, startPoint y: 165, endPoint x: 206, endPoint y: 139, distance: 25.8
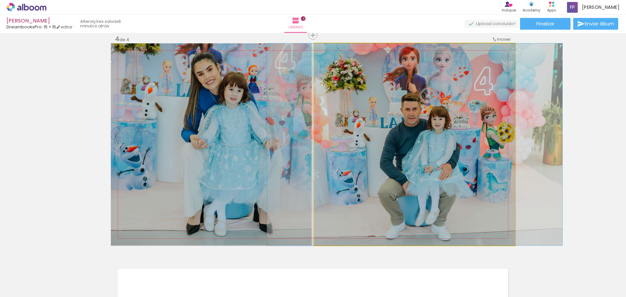
drag, startPoint x: 423, startPoint y: 174, endPoint x: 423, endPoint y: 160, distance: 13.4
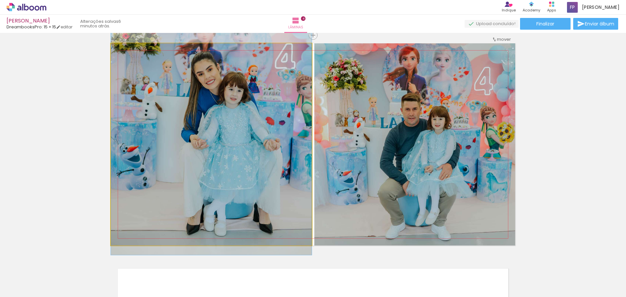
click at [263, 159] on quentale-photo at bounding box center [211, 144] width 201 height 202
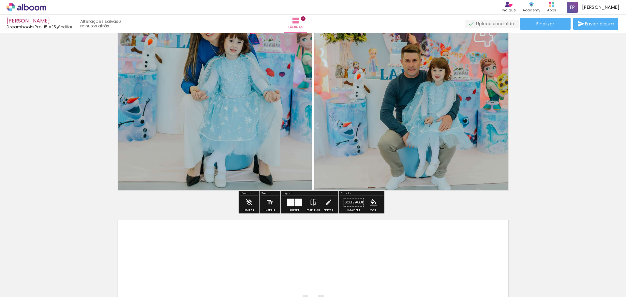
scroll to position [697, 0]
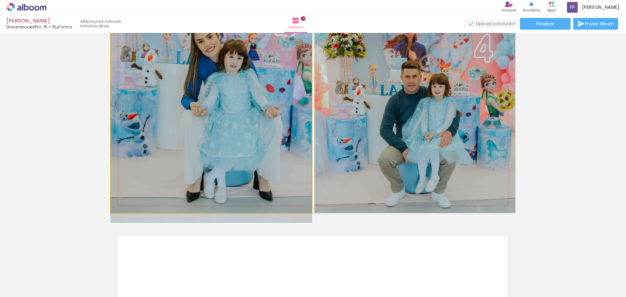
click at [250, 154] on quentale-photo at bounding box center [211, 112] width 201 height 202
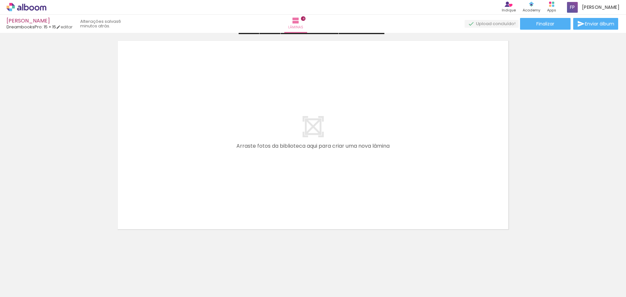
scroll to position [892, 0]
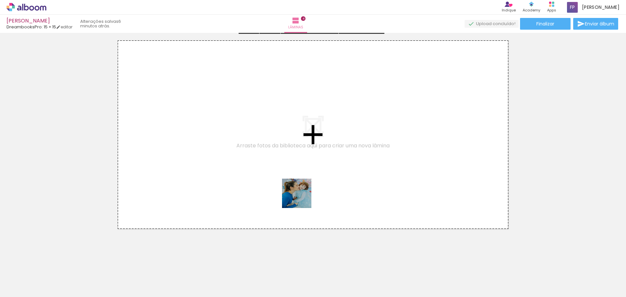
drag, startPoint x: 358, startPoint y: 278, endPoint x: 249, endPoint y: 178, distance: 147.8
click at [249, 178] on quentale-workspace at bounding box center [313, 148] width 626 height 297
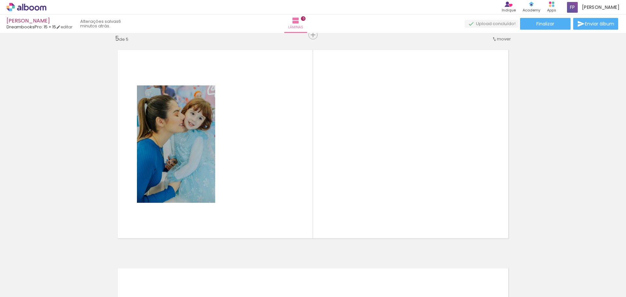
scroll to position [883, 0]
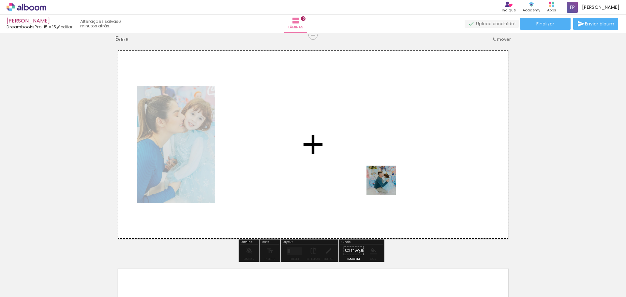
drag, startPoint x: 397, startPoint y: 220, endPoint x: 386, endPoint y: 186, distance: 36.2
click at [386, 185] on quentale-workspace at bounding box center [313, 148] width 626 height 297
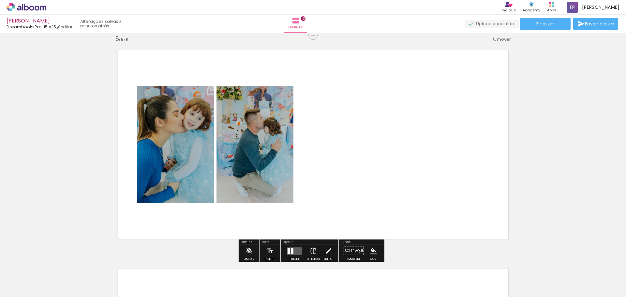
click at [288, 250] on div at bounding box center [289, 251] width 3 height 6
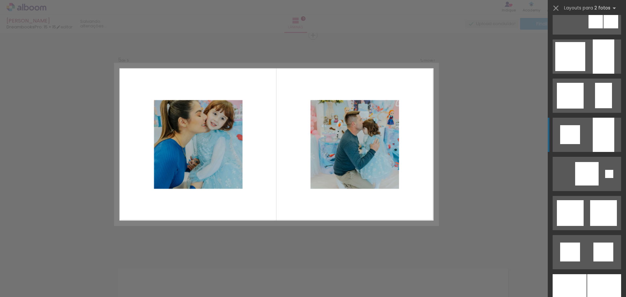
scroll to position [555, 0]
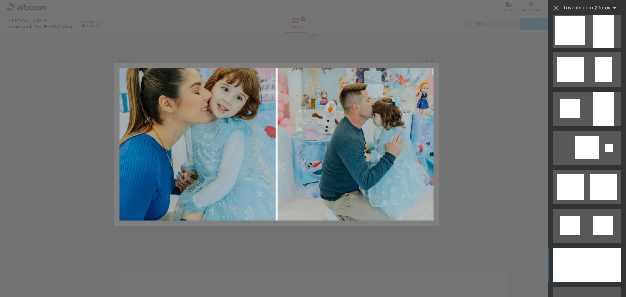
click at [597, 261] on div at bounding box center [604, 265] width 34 height 34
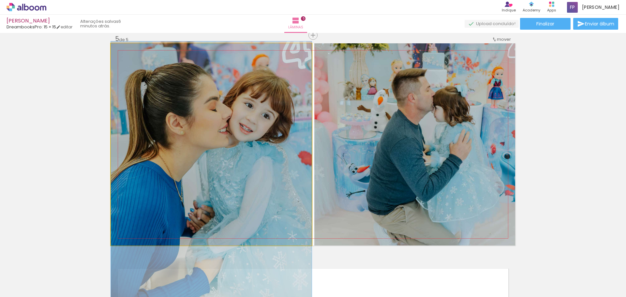
drag, startPoint x: 252, startPoint y: 108, endPoint x: 249, endPoint y: 145, distance: 37.0
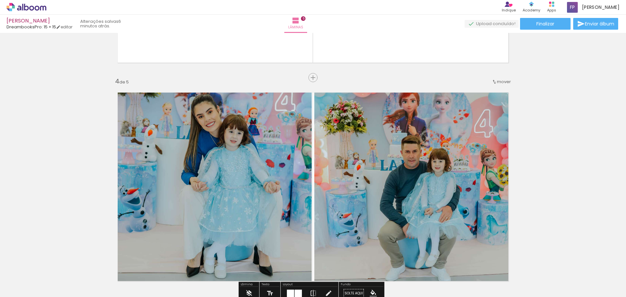
scroll to position [459, 0]
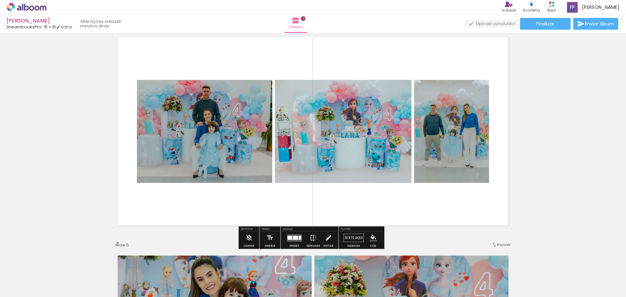
scroll to position [555, 0]
click at [287, 241] on div at bounding box center [295, 238] width 18 height 13
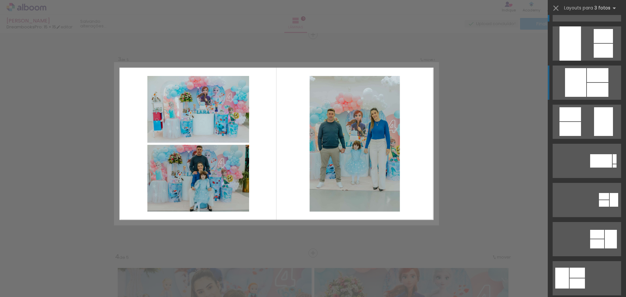
scroll to position [446, 0]
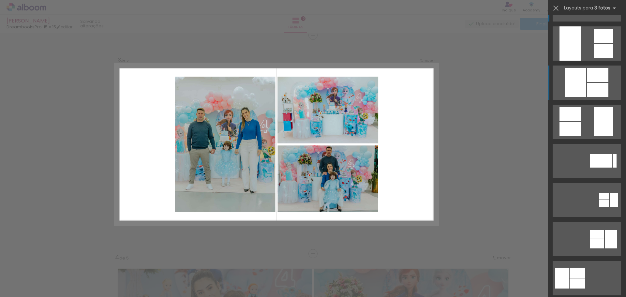
click at [587, 80] on div at bounding box center [598, 75] width 22 height 14
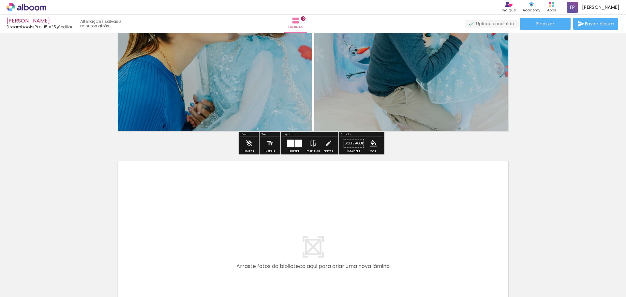
scroll to position [1098, 0]
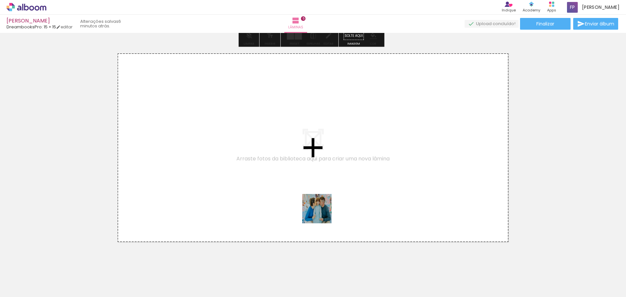
drag, startPoint x: 330, startPoint y: 275, endPoint x: 314, endPoint y: 161, distance: 115.0
click at [314, 161] on quentale-workspace at bounding box center [313, 148] width 626 height 297
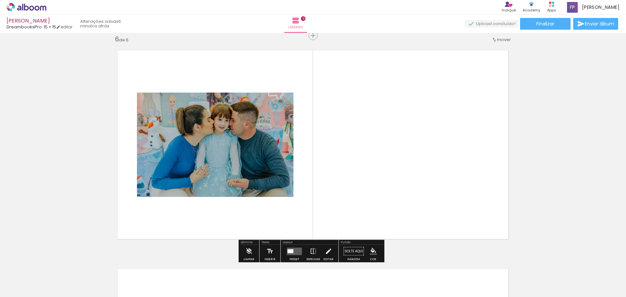
scroll to position [1101, 0]
drag, startPoint x: 291, startPoint y: 244, endPoint x: 288, endPoint y: 246, distance: 3.9
click at [289, 245] on div "Layout Preset Espelhar Editar" at bounding box center [310, 251] width 58 height 23
click at [287, 248] on quentale-layouter at bounding box center [294, 251] width 15 height 8
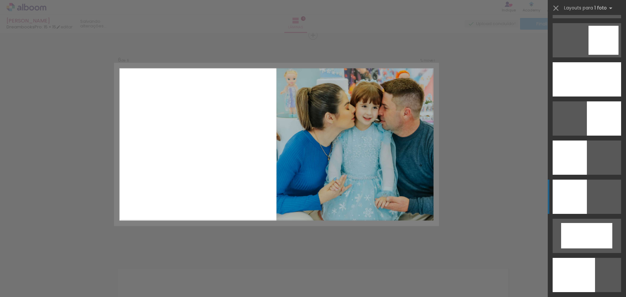
scroll to position [881, 0]
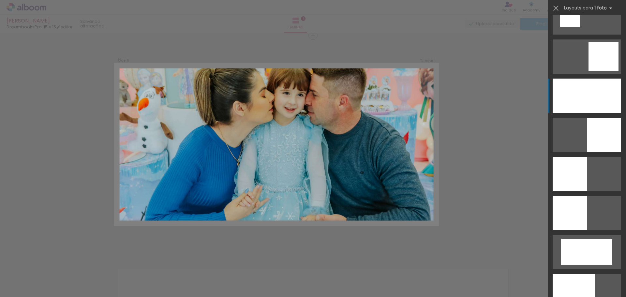
click at [584, 90] on div at bounding box center [587, 96] width 69 height 34
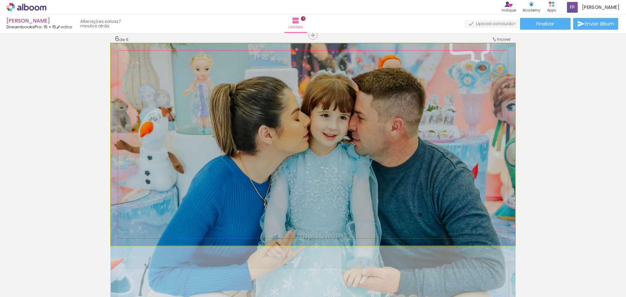
drag, startPoint x: 370, startPoint y: 126, endPoint x: 362, endPoint y: 166, distance: 40.8
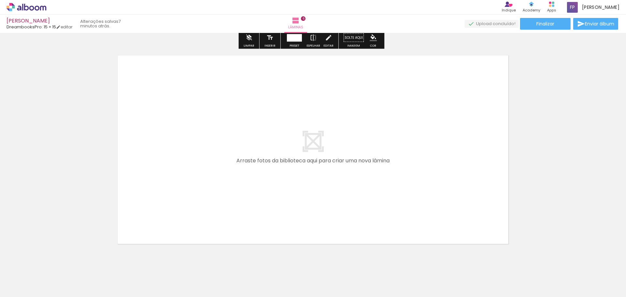
scroll to position [1332, 0]
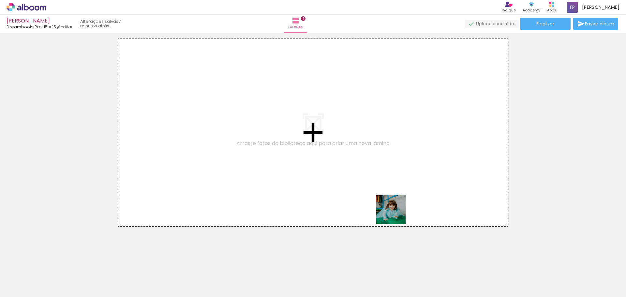
drag, startPoint x: 507, startPoint y: 283, endPoint x: 389, endPoint y: 212, distance: 137.7
click at [389, 212] on quentale-workspace at bounding box center [313, 148] width 626 height 297
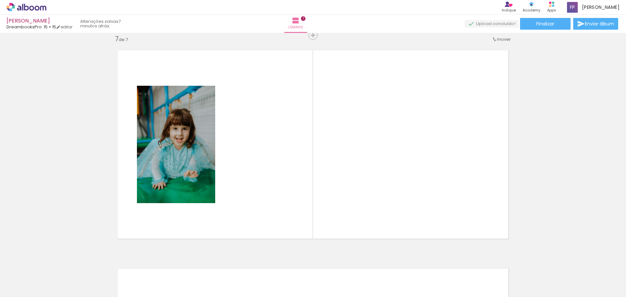
scroll to position [0, 60]
drag, startPoint x: 480, startPoint y: 272, endPoint x: 409, endPoint y: 174, distance: 121.3
click at [409, 174] on quentale-workspace at bounding box center [313, 148] width 626 height 297
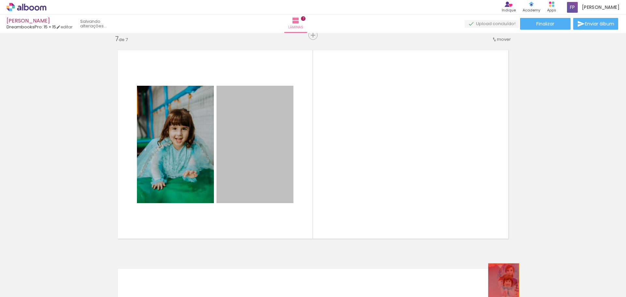
drag, startPoint x: 249, startPoint y: 139, endPoint x: 514, endPoint y: 283, distance: 302.3
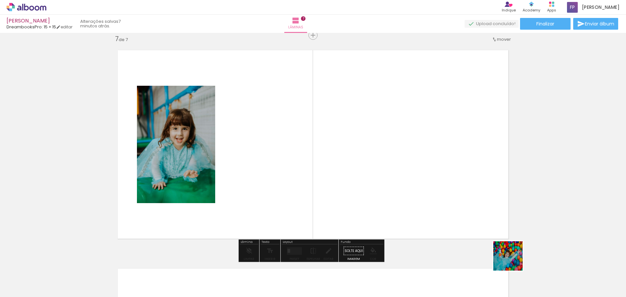
drag, startPoint x: 513, startPoint y: 261, endPoint x: 431, endPoint y: 217, distance: 93.5
click at [431, 217] on quentale-workspace at bounding box center [313, 148] width 626 height 297
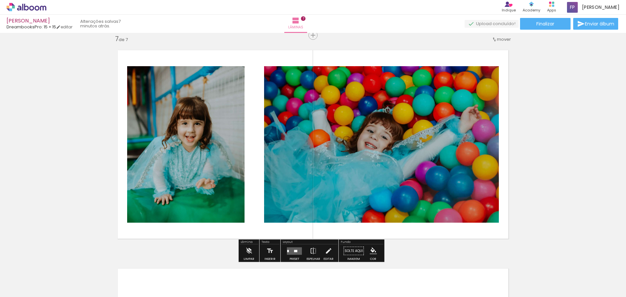
click at [295, 255] on div at bounding box center [295, 251] width 18 height 13
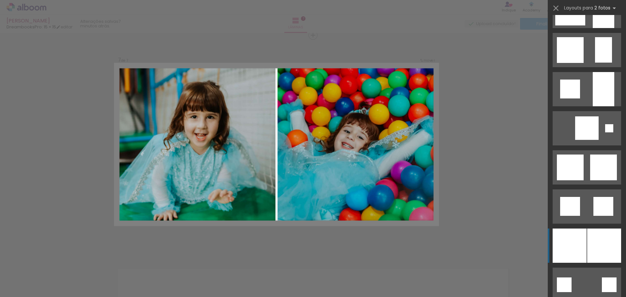
scroll to position [685, 0]
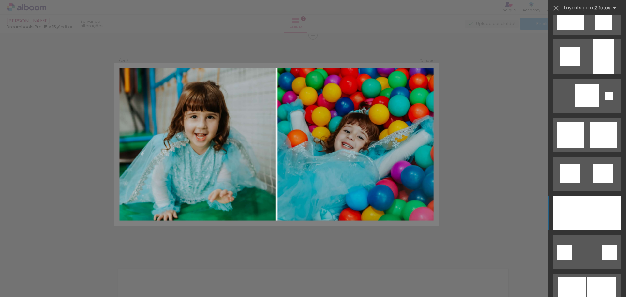
click at [587, 209] on div at bounding box center [604, 213] width 34 height 34
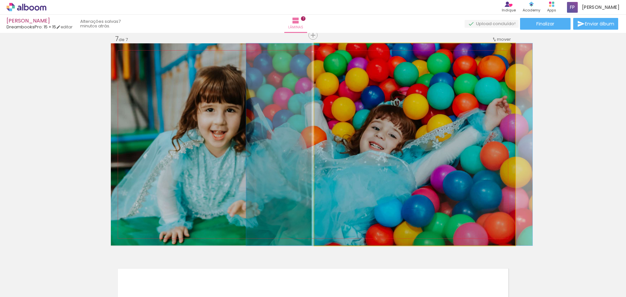
drag, startPoint x: 431, startPoint y: 154, endPoint x: 404, endPoint y: 158, distance: 27.8
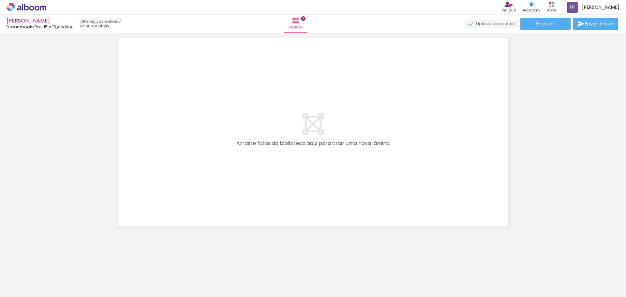
scroll to position [0, 86]
drag, startPoint x: 534, startPoint y: 277, endPoint x: 360, endPoint y: 211, distance: 186.5
click at [360, 211] on quentale-workspace at bounding box center [313, 148] width 626 height 297
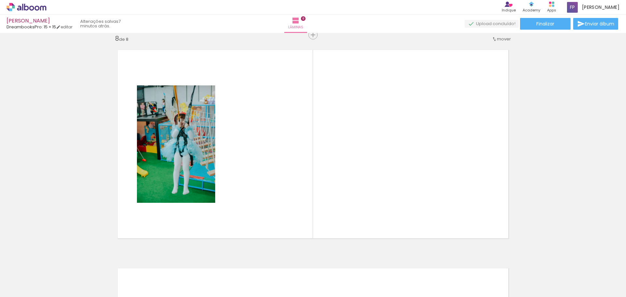
scroll to position [1538, 0]
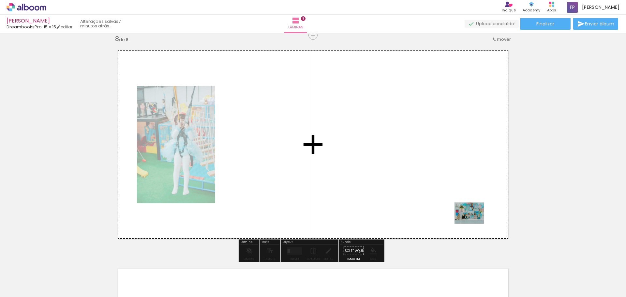
drag, startPoint x: 571, startPoint y: 277, endPoint x: 416, endPoint y: 197, distance: 174.6
click at [416, 197] on quentale-workspace at bounding box center [313, 148] width 626 height 297
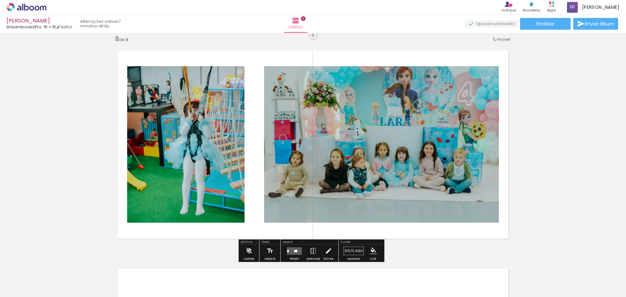
click at [297, 251] on quentale-layouter at bounding box center [294, 251] width 15 height 8
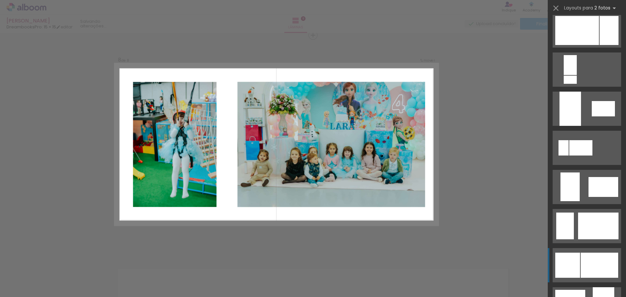
scroll to position [457, 0]
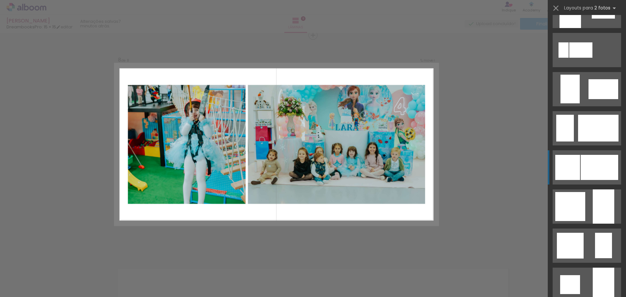
click at [587, 164] on div at bounding box center [600, 167] width 38 height 25
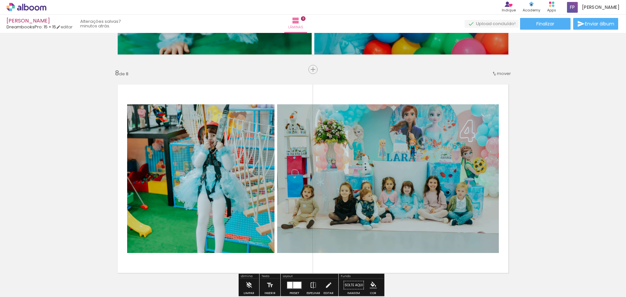
scroll to position [1440, 0]
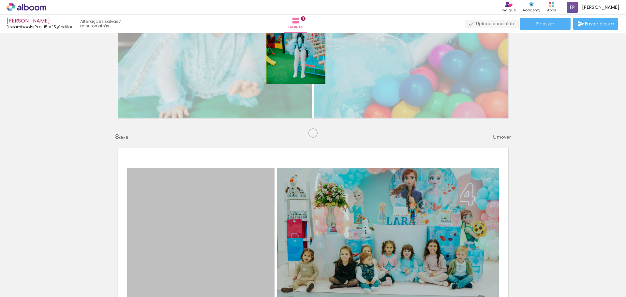
drag, startPoint x: 227, startPoint y: 235, endPoint x: 328, endPoint y: 95, distance: 172.5
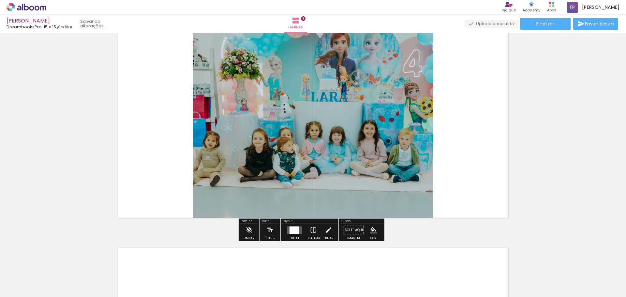
scroll to position [1571, 0]
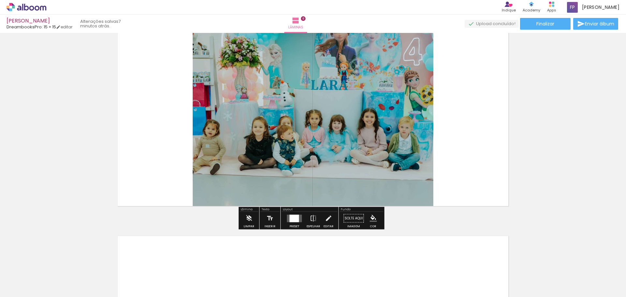
click at [288, 221] on quentale-layouter at bounding box center [294, 219] width 15 height 8
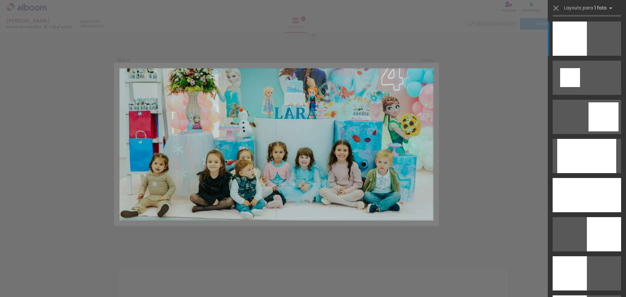
scroll to position [0, 0]
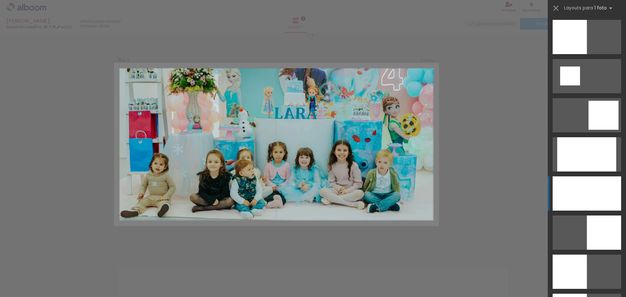
click at [585, 186] on div at bounding box center [587, 193] width 69 height 34
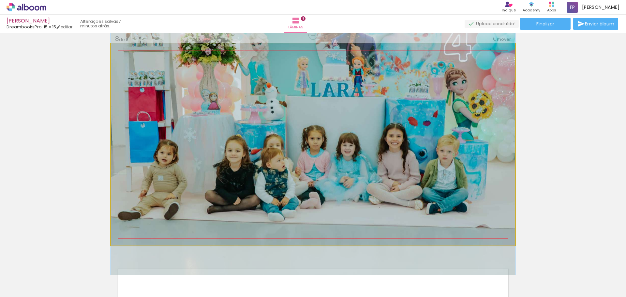
drag, startPoint x: 386, startPoint y: 162, endPoint x: 385, endPoint y: 146, distance: 15.7
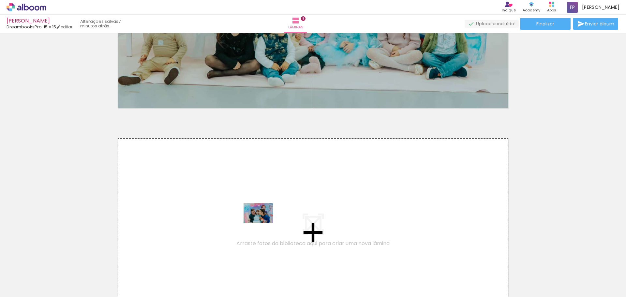
drag, startPoint x: 493, startPoint y: 267, endPoint x: 457, endPoint y: 268, distance: 35.9
click at [263, 222] on quentale-workspace at bounding box center [313, 148] width 626 height 297
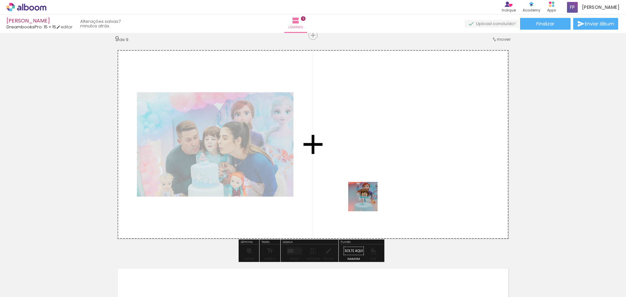
drag, startPoint x: 396, startPoint y: 278, endPoint x: 375, endPoint y: 198, distance: 82.7
click at [366, 200] on quentale-workspace at bounding box center [313, 148] width 626 height 297
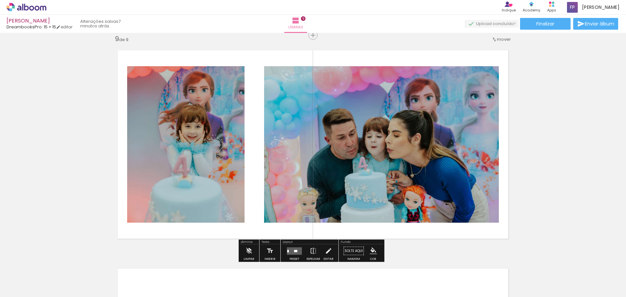
click at [287, 252] on quentale-layouter at bounding box center [294, 251] width 15 height 8
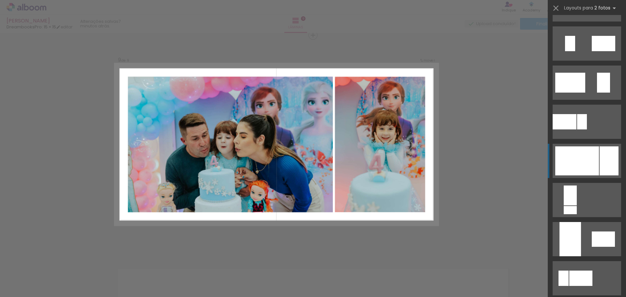
click at [593, 162] on div at bounding box center [578, 160] width 44 height 29
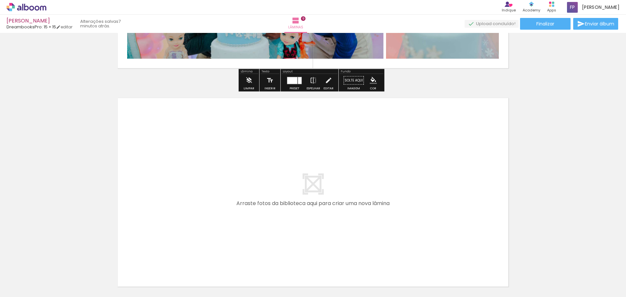
scroll to position [1988, 0]
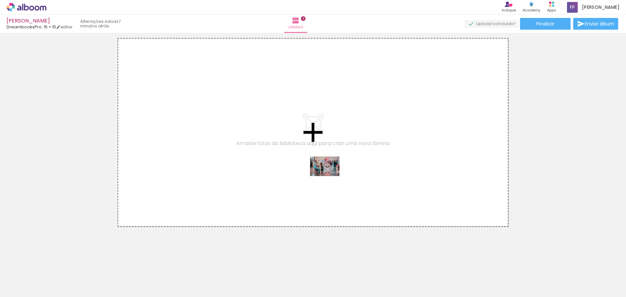
drag, startPoint x: 553, startPoint y: 273, endPoint x: 330, endPoint y: 176, distance: 243.5
click at [330, 176] on quentale-workspace at bounding box center [313, 148] width 626 height 297
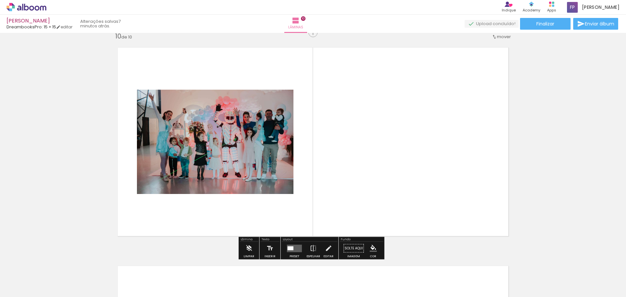
scroll to position [1975, 0]
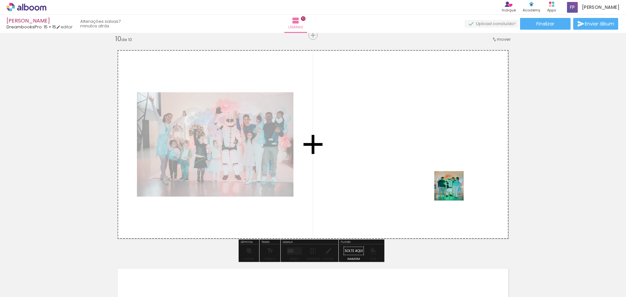
drag, startPoint x: 598, startPoint y: 278, endPoint x: 452, endPoint y: 188, distance: 171.1
click at [452, 188] on quentale-workspace at bounding box center [313, 148] width 626 height 297
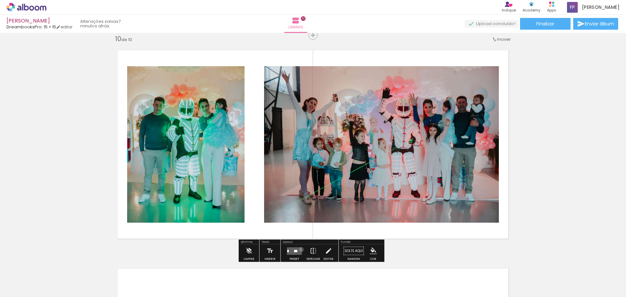
drag, startPoint x: 299, startPoint y: 250, endPoint x: 315, endPoint y: 240, distance: 18.9
click at [298, 250] on quentale-layouter at bounding box center [294, 251] width 15 height 8
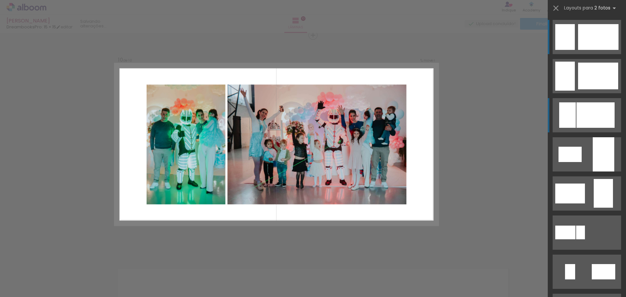
drag, startPoint x: 589, startPoint y: 118, endPoint x: 589, endPoint y: 113, distance: 5.2
click at [589, 118] on div at bounding box center [596, 114] width 38 height 25
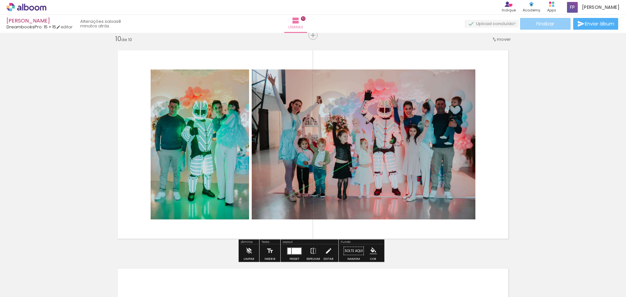
click at [547, 20] on paper-button "Finalizar" at bounding box center [545, 24] width 51 height 12
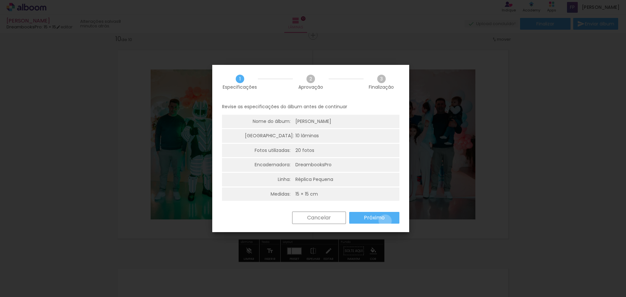
click at [385, 221] on paper-button "Próximo" at bounding box center [374, 218] width 50 height 12
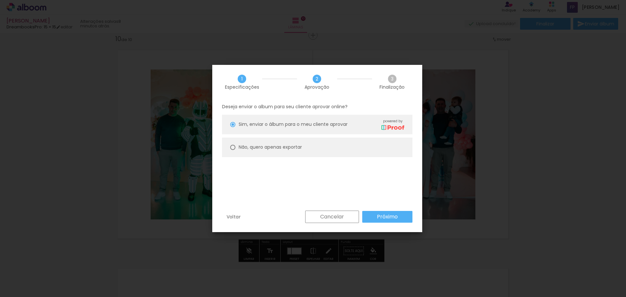
click at [0, 0] on slot "Não, quero apenas exportar" at bounding box center [0, 0] width 0 height 0
type paper-radio-button "on"
click at [403, 220] on paper-button "Próximo" at bounding box center [387, 217] width 50 height 12
type input "Alta, 300 DPI"
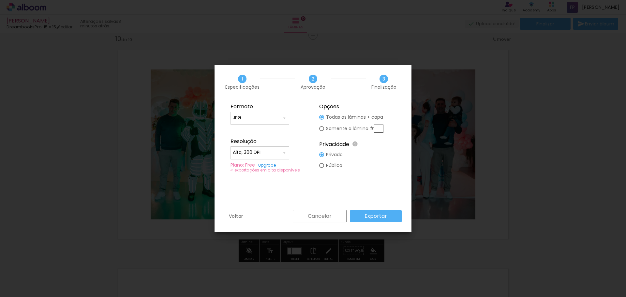
click at [0, 0] on slot "Exportar" at bounding box center [0, 0] width 0 height 0
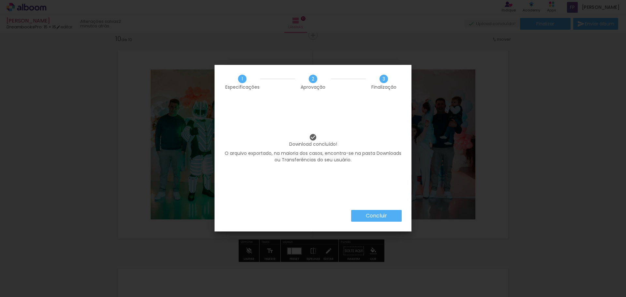
scroll to position [0, 160]
drag, startPoint x: 0, startPoint y: 0, endPoint x: 378, endPoint y: 211, distance: 433.4
click at [378, 211] on paper-button "Concluir" at bounding box center [376, 216] width 51 height 12
